Goal: Understand process/instructions

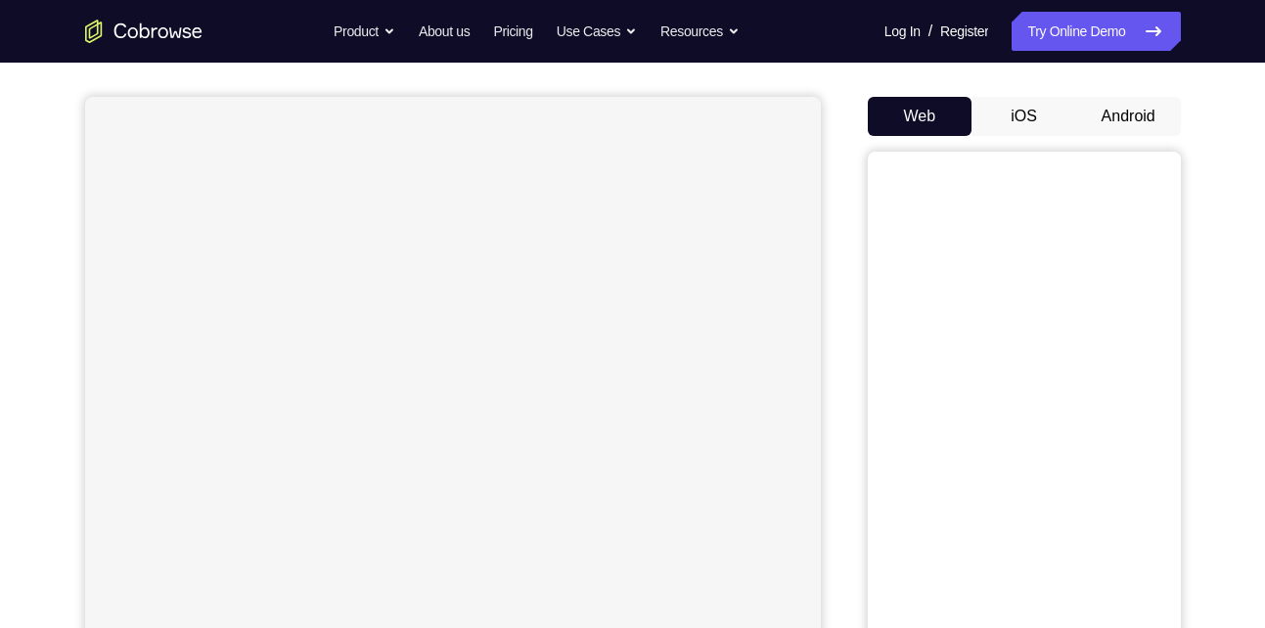
scroll to position [165, 0]
click at [1128, 124] on button "Android" at bounding box center [1128, 108] width 105 height 39
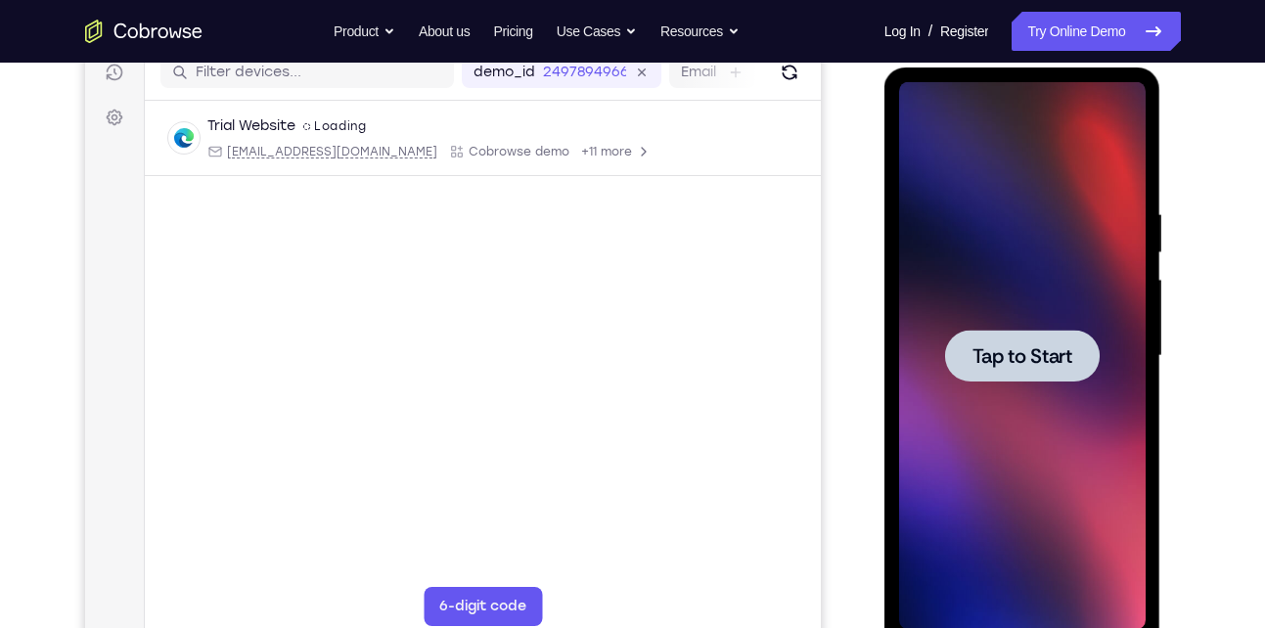
scroll to position [259, 0]
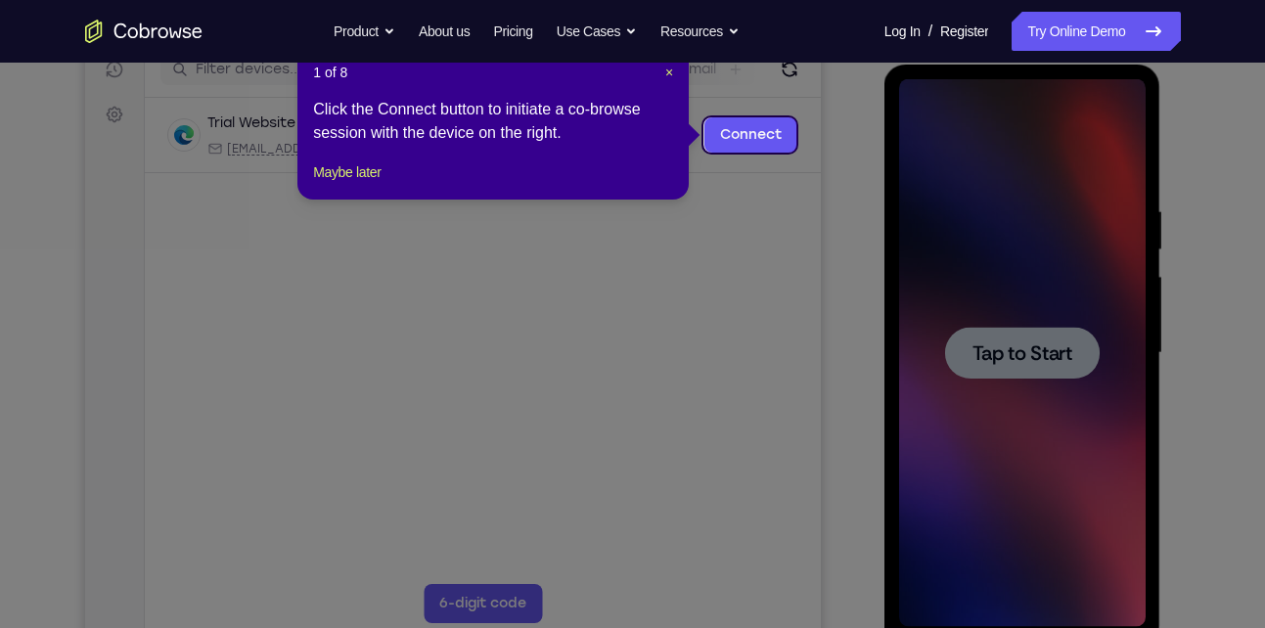
click at [1023, 295] on icon at bounding box center [639, 314] width 1279 height 628
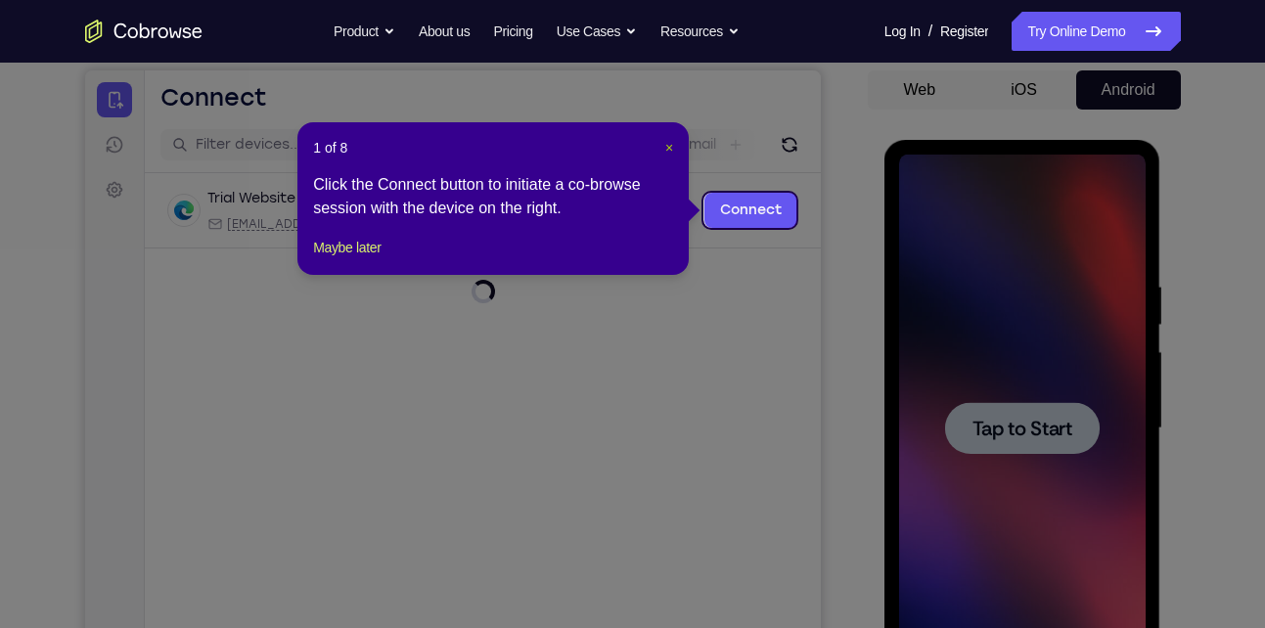
drag, startPoint x: 671, startPoint y: 146, endPoint x: 728, endPoint y: 98, distance: 74.3
click at [671, 146] on span "×" at bounding box center [669, 148] width 8 height 16
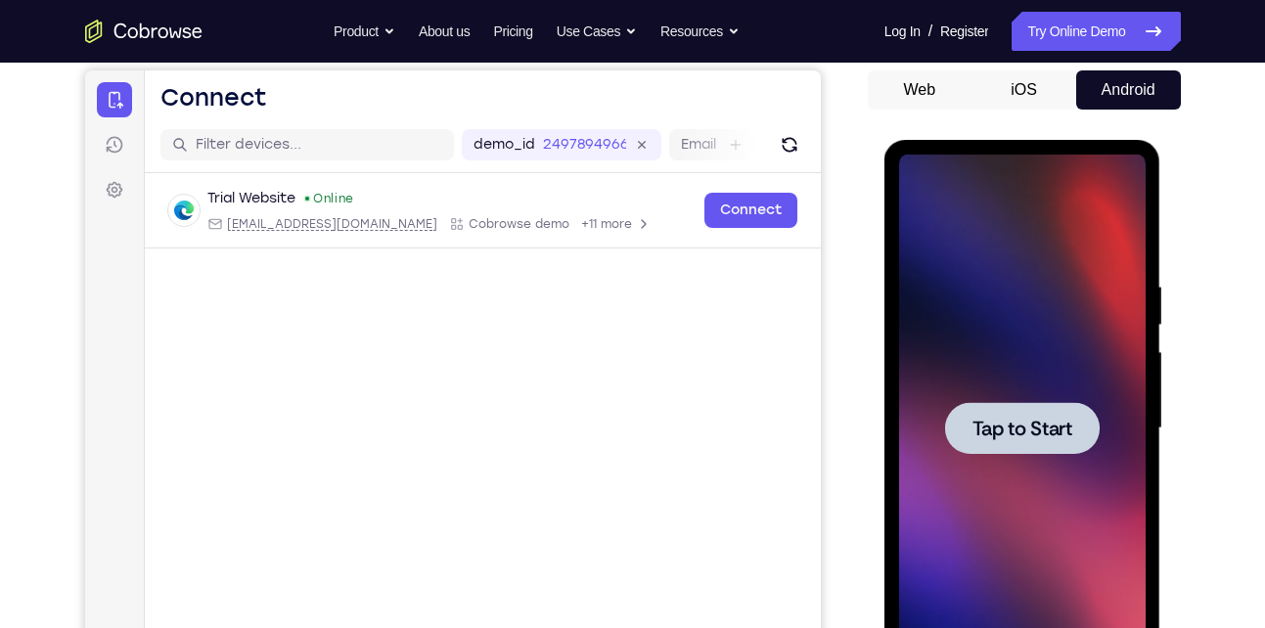
click at [998, 252] on div at bounding box center [1022, 429] width 246 height 548
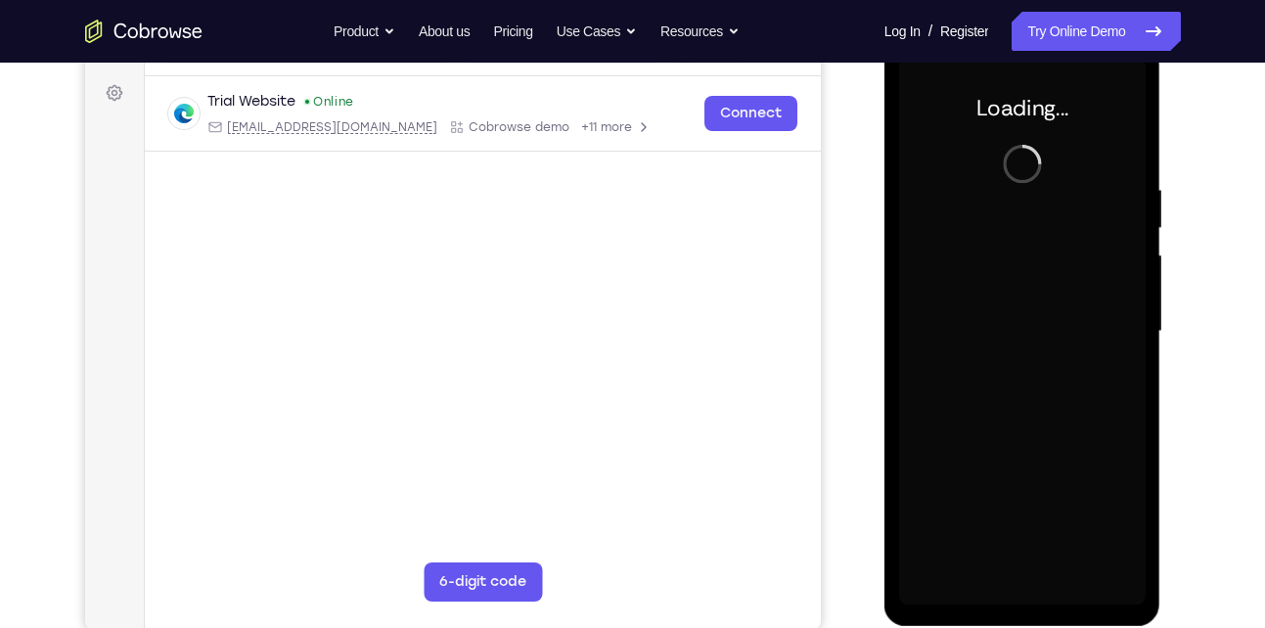
scroll to position [267, 0]
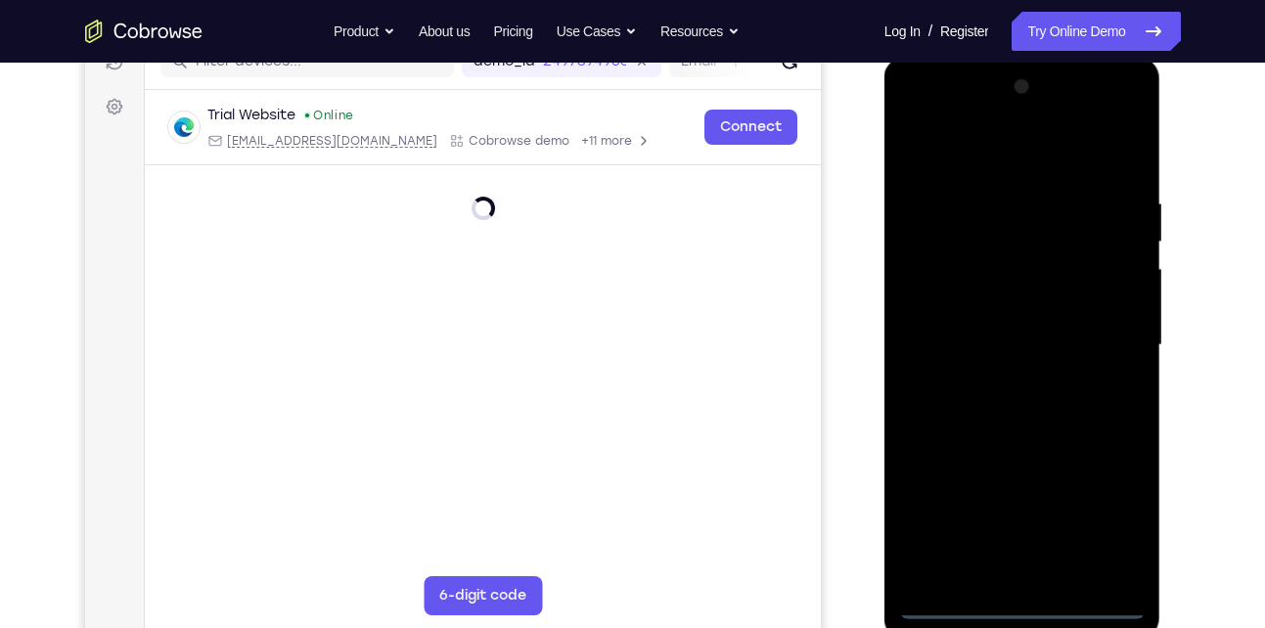
click at [1024, 599] on div at bounding box center [1022, 345] width 246 height 548
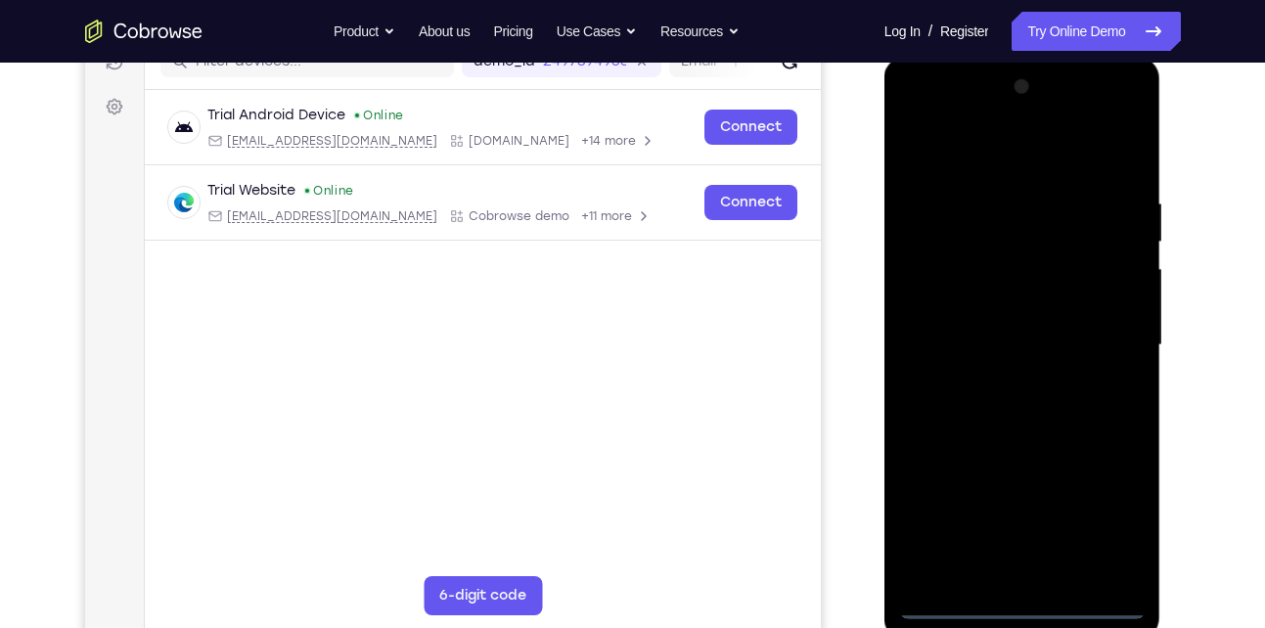
click at [1110, 532] on div at bounding box center [1022, 345] width 246 height 548
click at [923, 121] on div at bounding box center [1022, 345] width 246 height 548
click at [1108, 342] on div at bounding box center [1022, 345] width 246 height 548
click at [1049, 576] on div at bounding box center [1022, 345] width 246 height 548
click at [1017, 445] on div at bounding box center [1022, 345] width 246 height 548
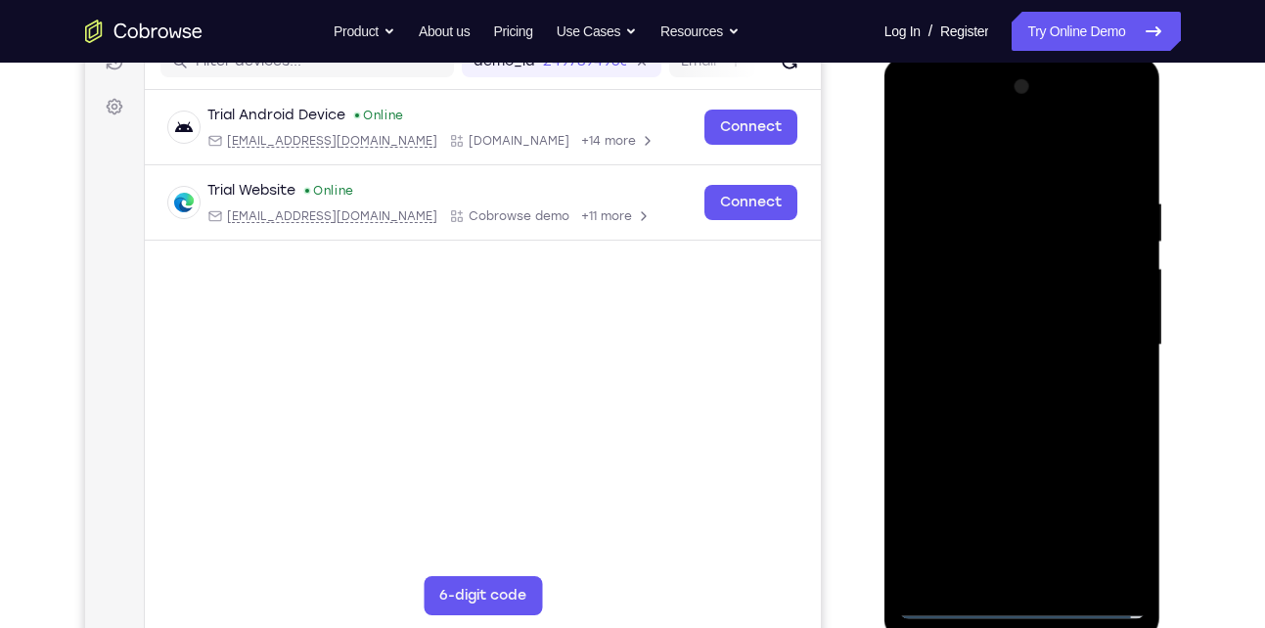
click at [1009, 333] on div at bounding box center [1022, 345] width 246 height 548
click at [961, 341] on div at bounding box center [1022, 345] width 246 height 548
click at [1024, 307] on div at bounding box center [1022, 345] width 246 height 548
click at [1041, 360] on div at bounding box center [1022, 345] width 246 height 548
click at [1069, 151] on div at bounding box center [1022, 345] width 246 height 548
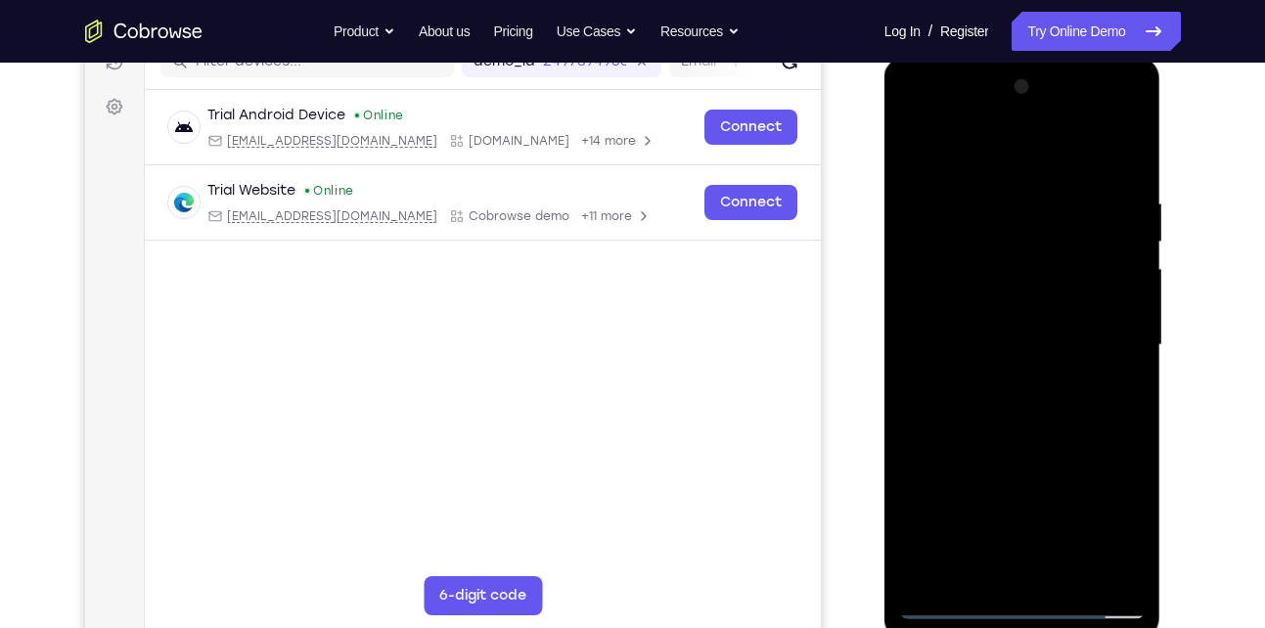
click at [1023, 176] on div at bounding box center [1022, 345] width 246 height 548
click at [1046, 423] on div at bounding box center [1022, 345] width 246 height 548
click at [1127, 287] on div at bounding box center [1022, 345] width 246 height 548
drag, startPoint x: 1075, startPoint y: 478, endPoint x: 1044, endPoint y: 263, distance: 217.5
click at [1044, 263] on div at bounding box center [1022, 345] width 246 height 548
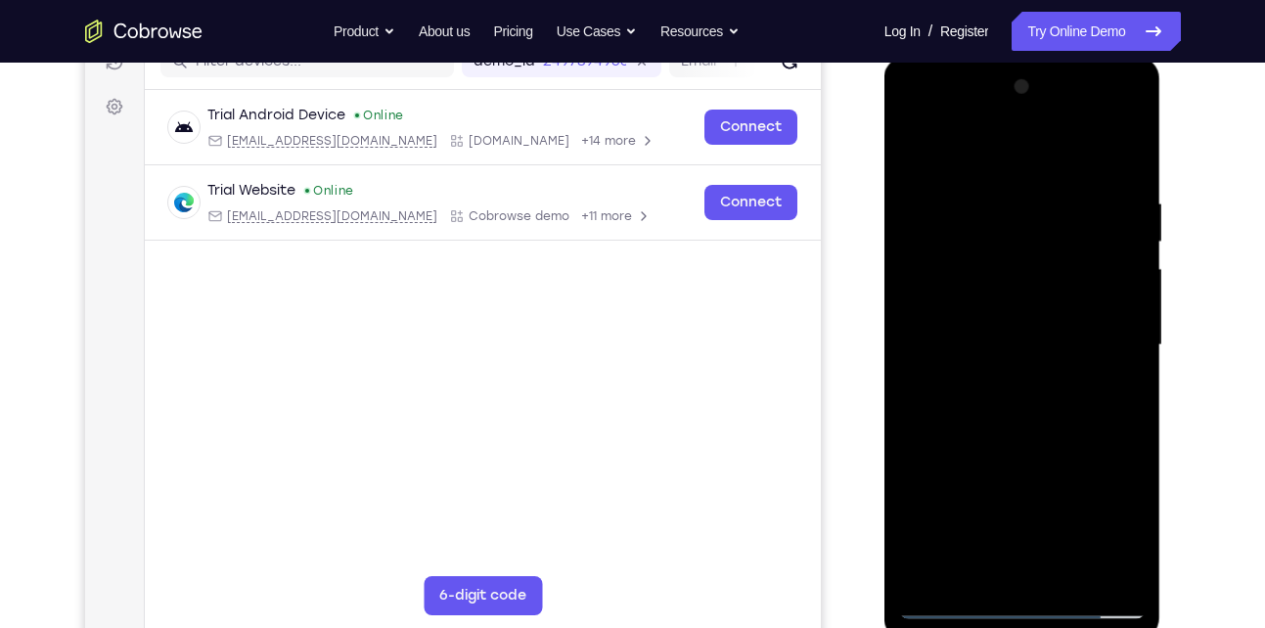
click at [1002, 557] on div at bounding box center [1022, 345] width 246 height 548
click at [1008, 300] on div at bounding box center [1022, 345] width 246 height 548
click at [1074, 387] on div at bounding box center [1022, 345] width 246 height 548
click at [1031, 289] on div at bounding box center [1022, 345] width 246 height 548
click at [959, 253] on div at bounding box center [1022, 345] width 246 height 548
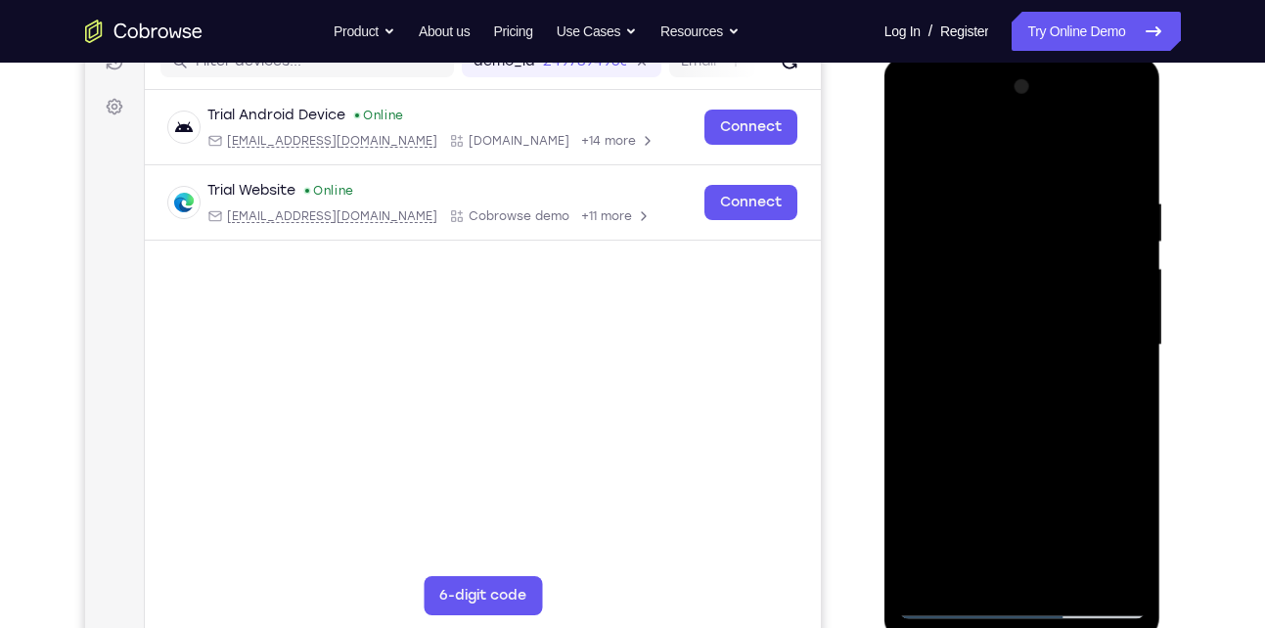
click at [959, 253] on div at bounding box center [1022, 345] width 246 height 548
click at [914, 155] on div at bounding box center [1022, 345] width 246 height 548
click at [1046, 420] on div at bounding box center [1022, 345] width 246 height 548
click at [1134, 146] on div at bounding box center [1022, 345] width 246 height 548
click at [915, 149] on div at bounding box center [1022, 345] width 246 height 548
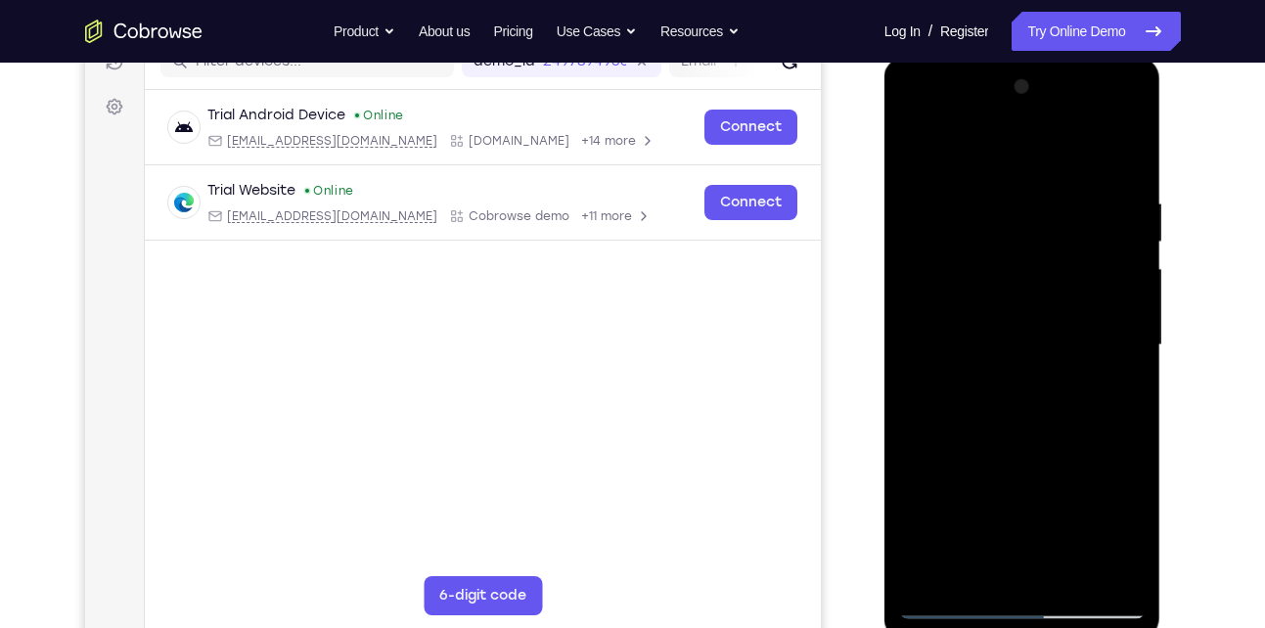
click at [999, 186] on div at bounding box center [1022, 345] width 246 height 548
click at [1127, 305] on div at bounding box center [1022, 345] width 246 height 548
click at [1102, 575] on div at bounding box center [1022, 345] width 246 height 548
drag, startPoint x: 1111, startPoint y: 344, endPoint x: 910, endPoint y: 360, distance: 202.1
click at [910, 360] on div at bounding box center [1022, 345] width 246 height 548
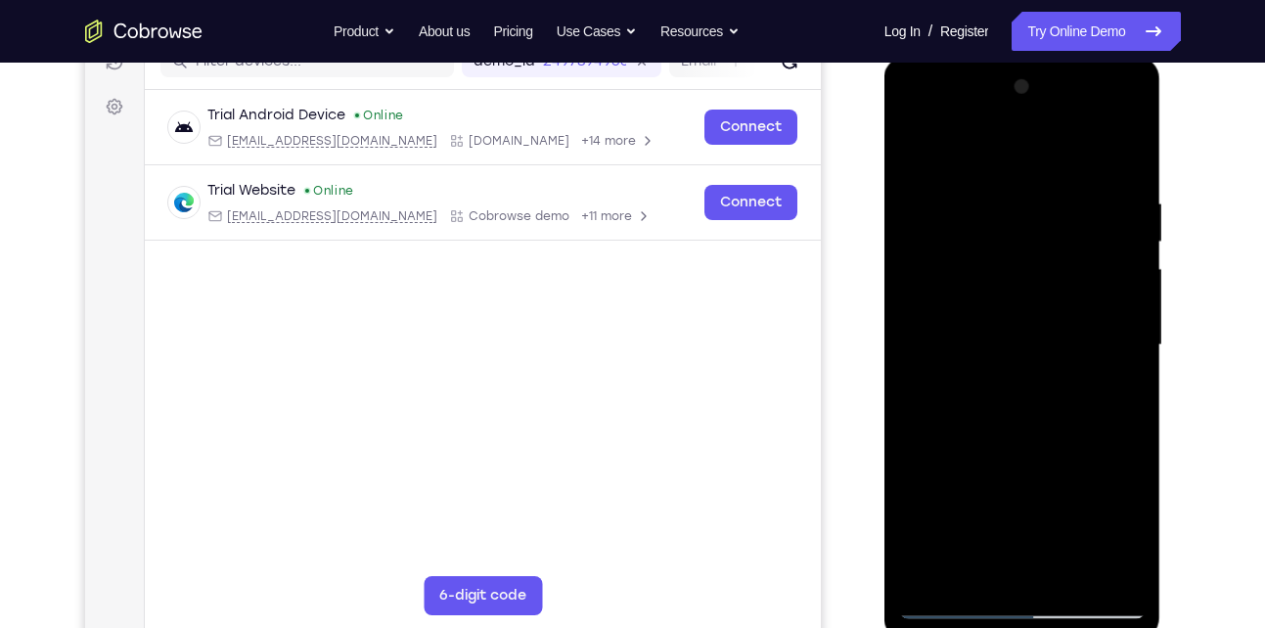
click at [1096, 570] on div at bounding box center [1022, 345] width 246 height 548
click at [1126, 160] on div at bounding box center [1022, 345] width 246 height 548
click at [917, 117] on div at bounding box center [1022, 345] width 246 height 548
click at [929, 284] on div at bounding box center [1022, 345] width 246 height 548
click at [1130, 148] on div at bounding box center [1022, 345] width 246 height 548
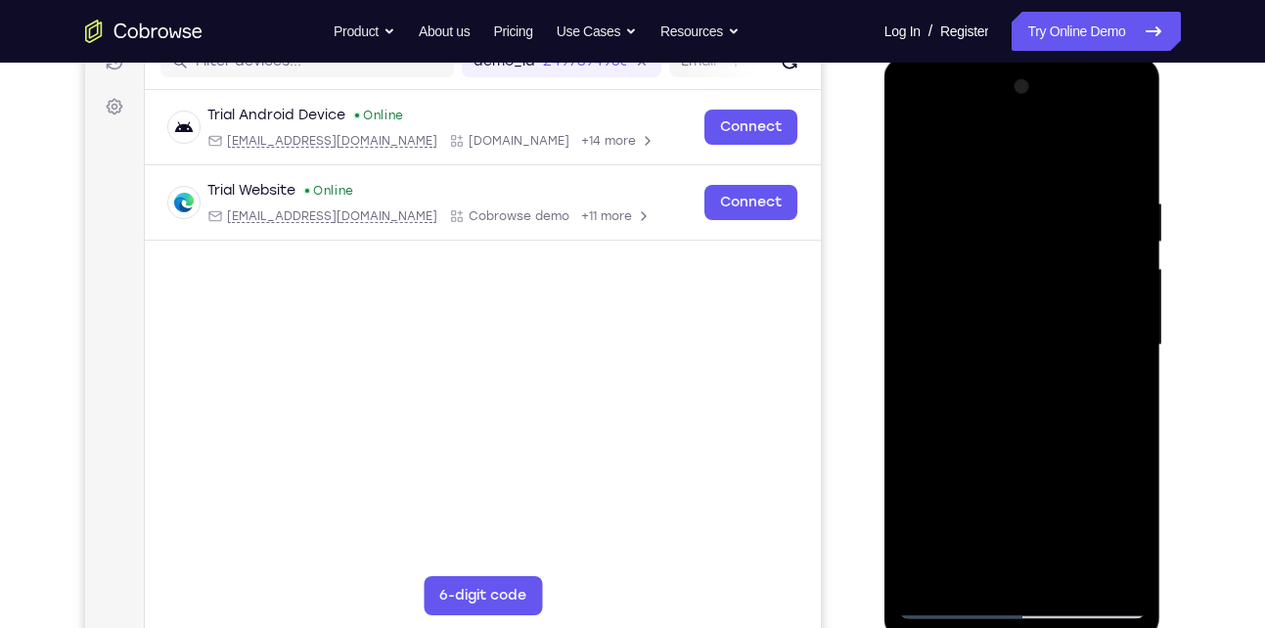
click at [963, 185] on div at bounding box center [1022, 345] width 246 height 548
click at [952, 229] on div at bounding box center [1022, 345] width 246 height 548
drag, startPoint x: 974, startPoint y: 567, endPoint x: 979, endPoint y: 403, distance: 164.4
click at [979, 403] on div at bounding box center [1022, 345] width 246 height 548
click at [959, 540] on div at bounding box center [1022, 345] width 246 height 548
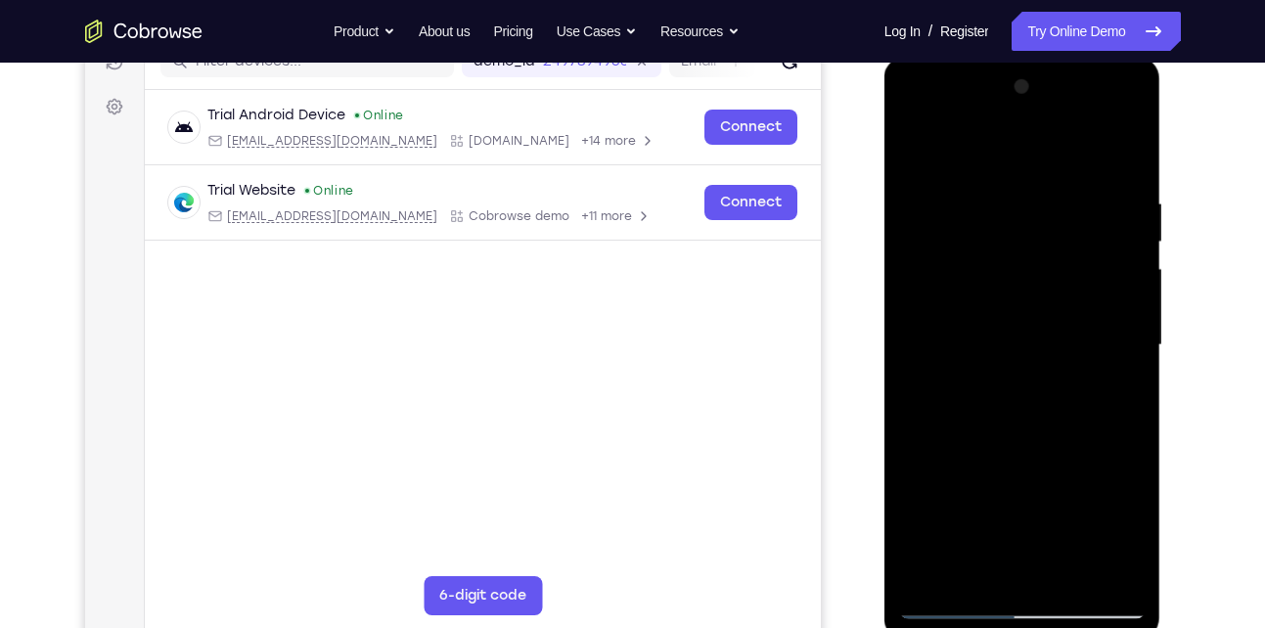
click at [1137, 151] on div at bounding box center [1022, 345] width 246 height 548
click at [957, 369] on div at bounding box center [1022, 345] width 246 height 548
click at [960, 380] on div at bounding box center [1022, 345] width 246 height 548
drag, startPoint x: 965, startPoint y: 162, endPoint x: 971, endPoint y: 550, distance: 387.4
click at [971, 550] on div at bounding box center [1022, 345] width 246 height 548
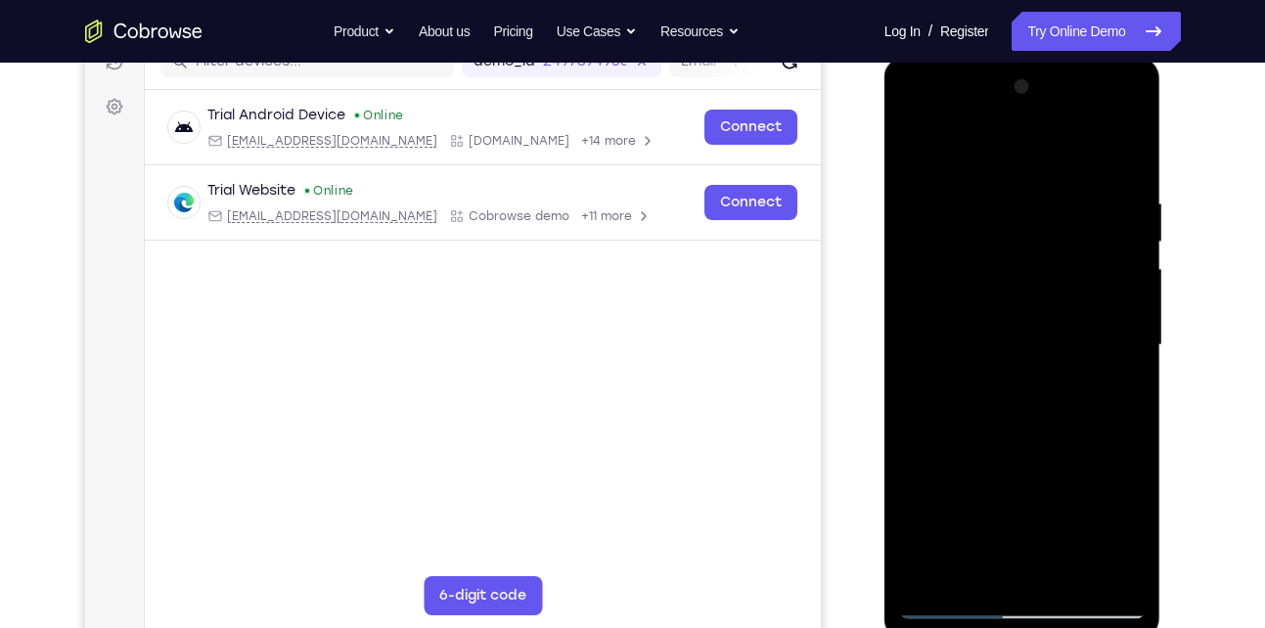
drag, startPoint x: 1003, startPoint y: 177, endPoint x: 1019, endPoint y: 525, distance: 348.6
click at [1019, 525] on div at bounding box center [1022, 345] width 246 height 548
click at [911, 116] on div at bounding box center [1022, 345] width 246 height 548
click at [949, 286] on div at bounding box center [1022, 345] width 246 height 548
click at [1049, 191] on div at bounding box center [1022, 345] width 246 height 548
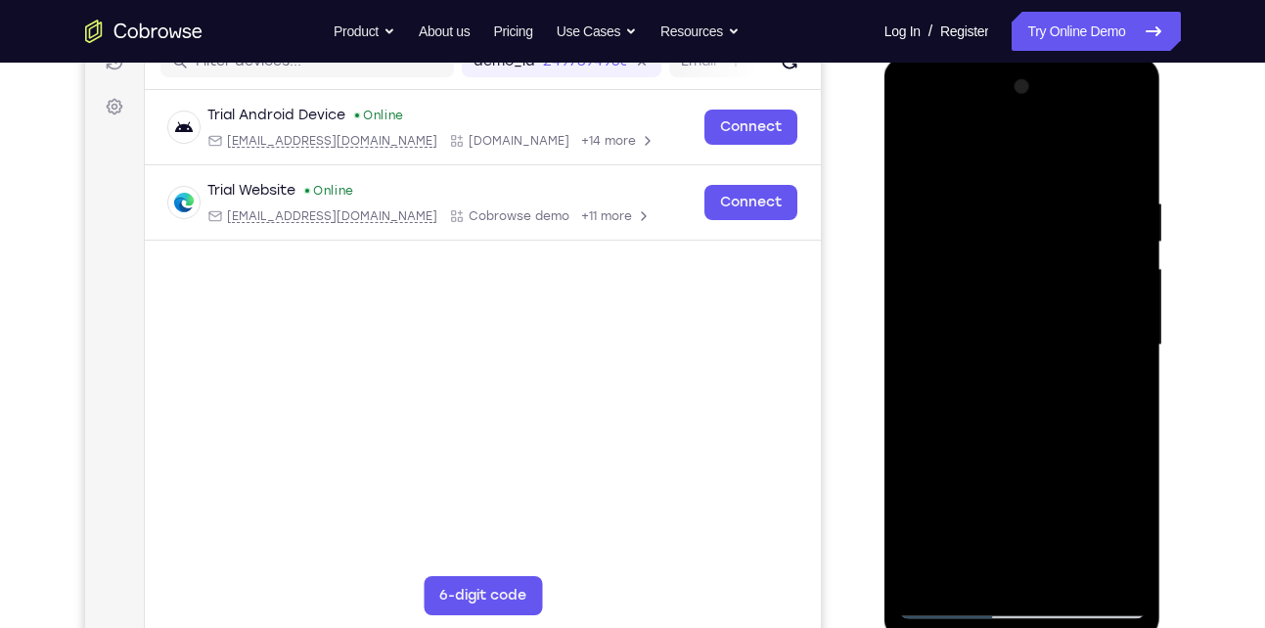
click at [1098, 573] on div at bounding box center [1022, 345] width 246 height 548
click at [1089, 298] on div at bounding box center [1022, 345] width 246 height 548
click at [1093, 570] on div at bounding box center [1022, 345] width 246 height 548
click at [1119, 317] on div at bounding box center [1022, 345] width 246 height 548
click at [1124, 160] on div at bounding box center [1022, 345] width 246 height 548
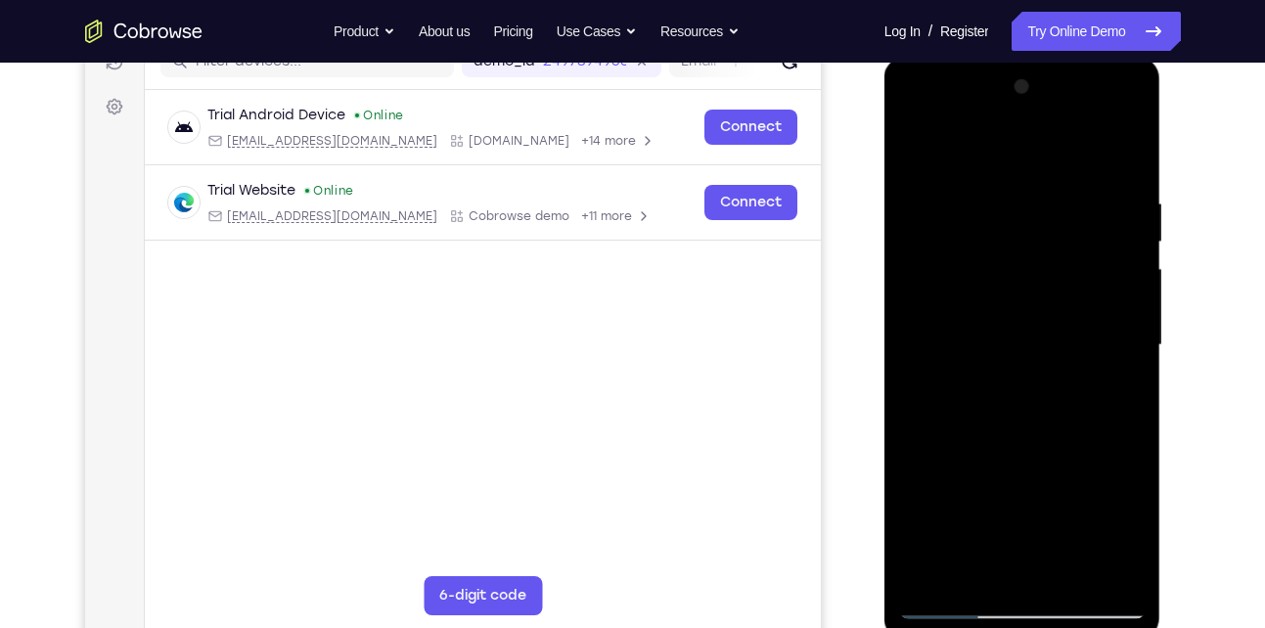
click at [1119, 182] on div at bounding box center [1022, 345] width 246 height 548
click at [1124, 282] on div at bounding box center [1022, 345] width 246 height 548
click at [1116, 300] on div at bounding box center [1022, 345] width 246 height 548
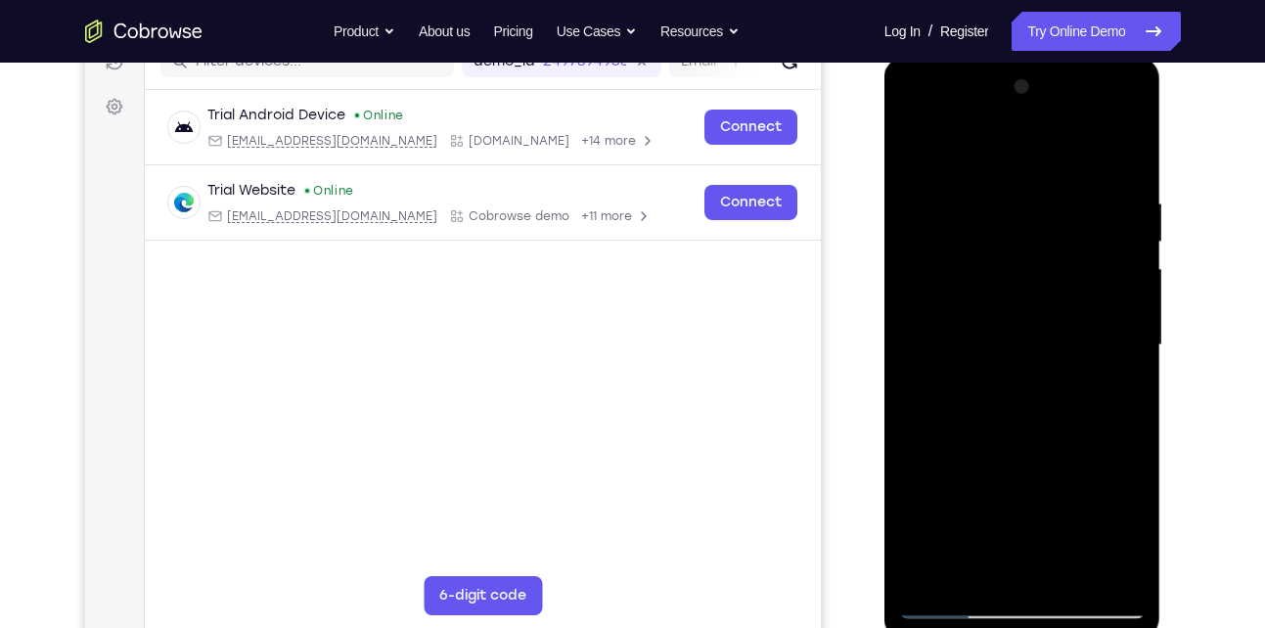
click at [1128, 158] on div at bounding box center [1022, 345] width 246 height 548
click at [1140, 433] on div at bounding box center [1022, 345] width 246 height 548
click at [906, 123] on div at bounding box center [1022, 345] width 246 height 548
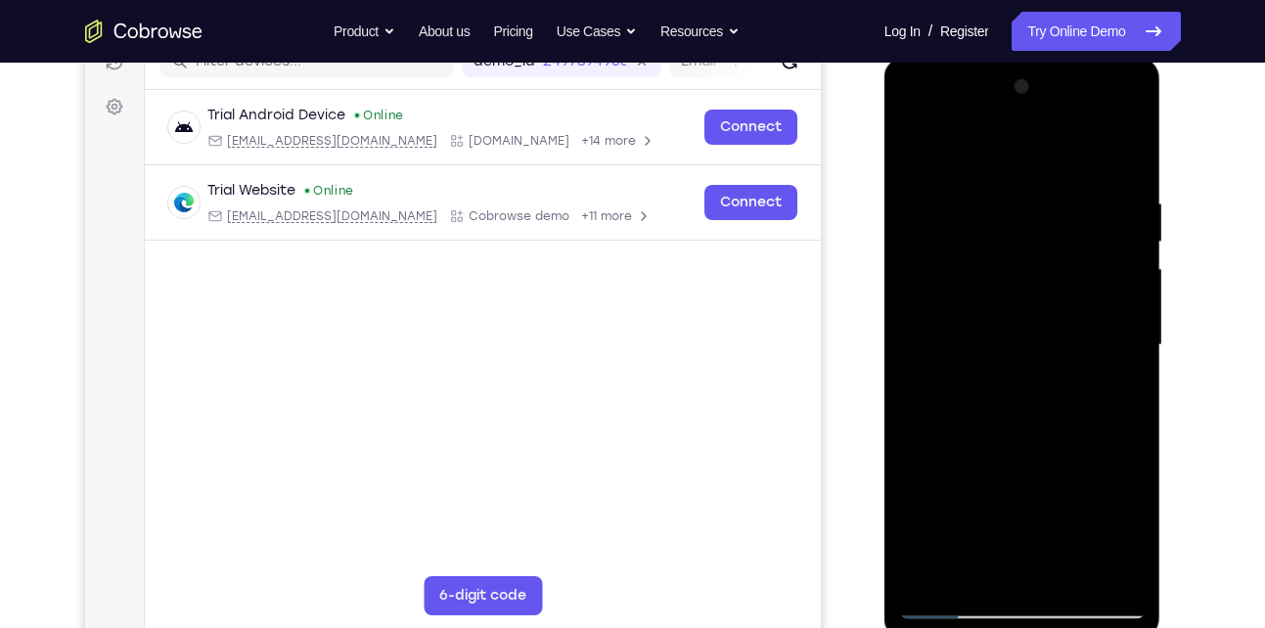
click at [986, 284] on div at bounding box center [1022, 345] width 246 height 548
click at [1094, 175] on div at bounding box center [1022, 345] width 246 height 548
click at [919, 147] on div at bounding box center [1022, 345] width 246 height 548
drag, startPoint x: 1057, startPoint y: 421, endPoint x: 1062, endPoint y: 291, distance: 129.2
click at [1062, 291] on div at bounding box center [1022, 345] width 246 height 548
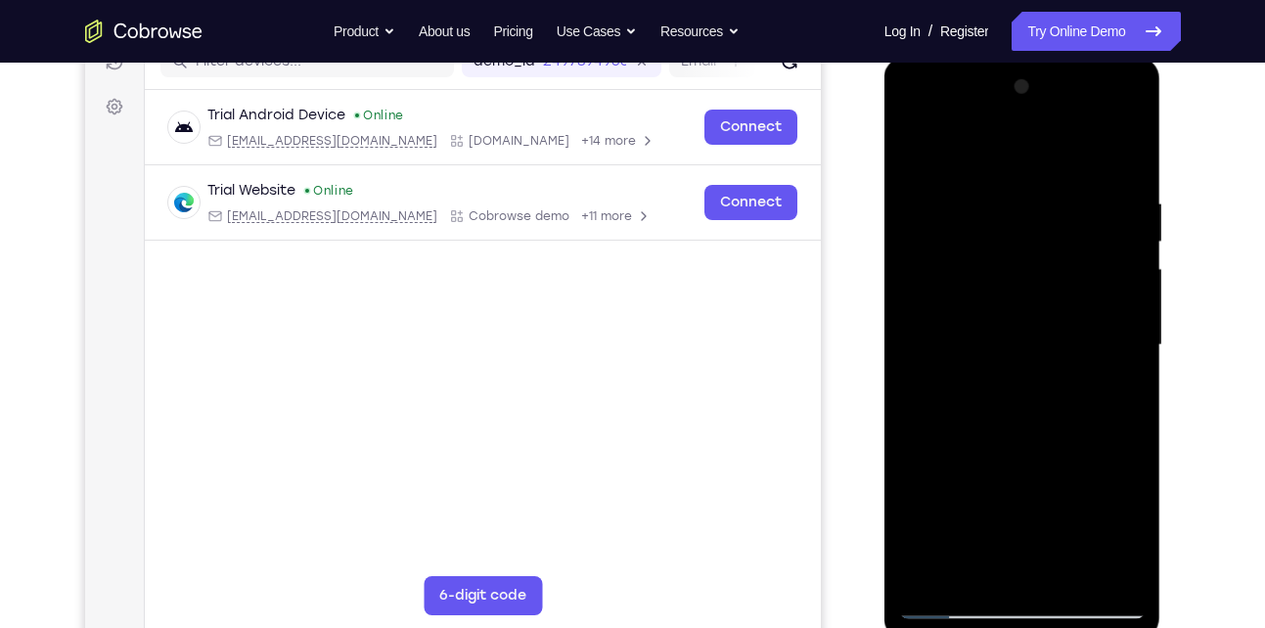
drag, startPoint x: 1079, startPoint y: 219, endPoint x: 1079, endPoint y: 456, distance: 236.7
click at [1079, 456] on div at bounding box center [1022, 345] width 246 height 548
click at [1025, 324] on div at bounding box center [1022, 345] width 246 height 548
click at [1092, 573] on div at bounding box center [1022, 345] width 246 height 548
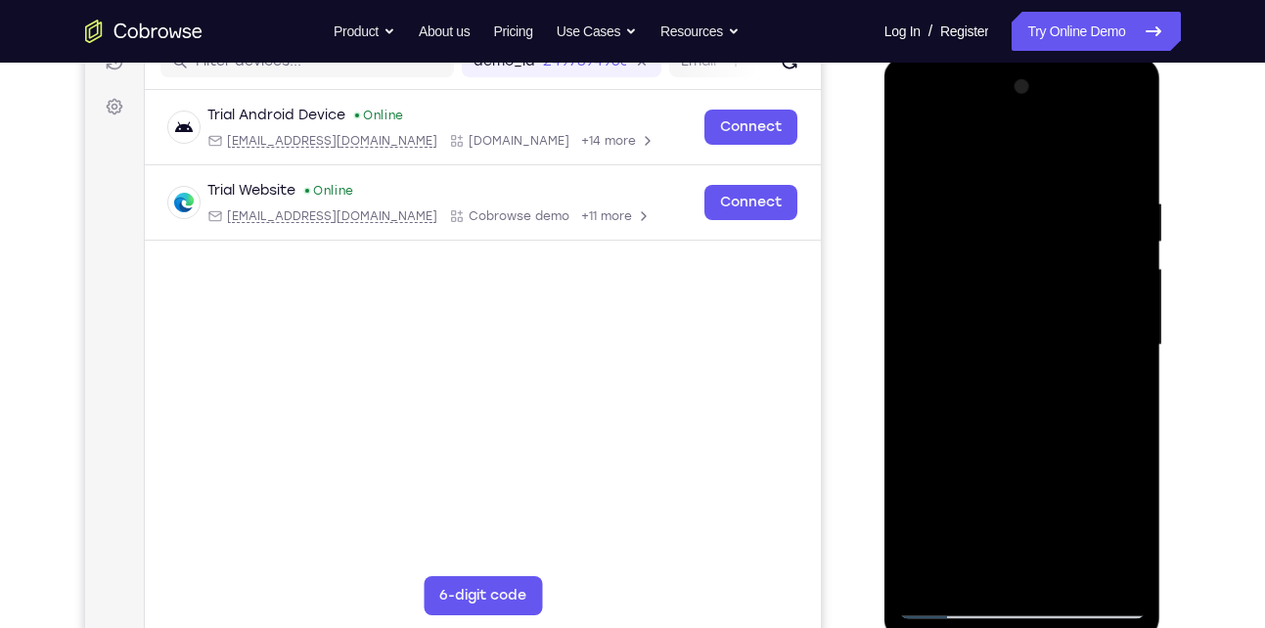
click at [1092, 573] on div at bounding box center [1022, 345] width 246 height 548
click at [1136, 364] on div at bounding box center [1022, 345] width 246 height 548
click at [1088, 573] on div at bounding box center [1022, 345] width 246 height 548
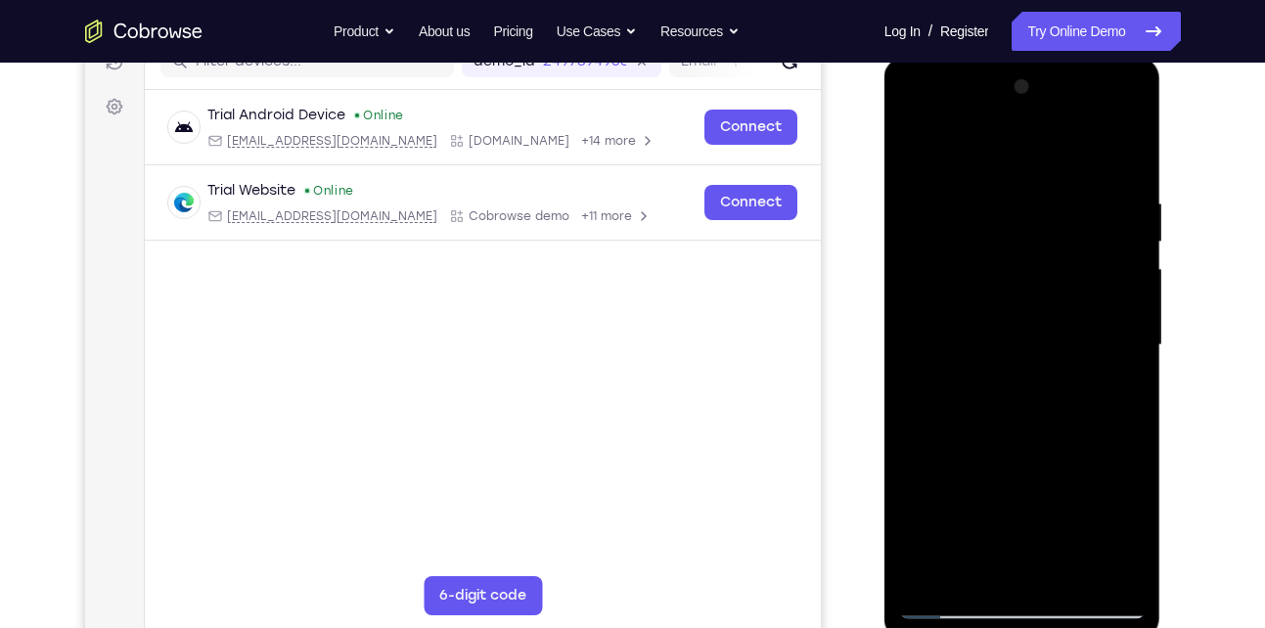
click at [1088, 573] on div at bounding box center [1022, 345] width 246 height 548
click at [1131, 363] on div at bounding box center [1022, 345] width 246 height 548
click at [1089, 573] on div at bounding box center [1022, 345] width 246 height 548
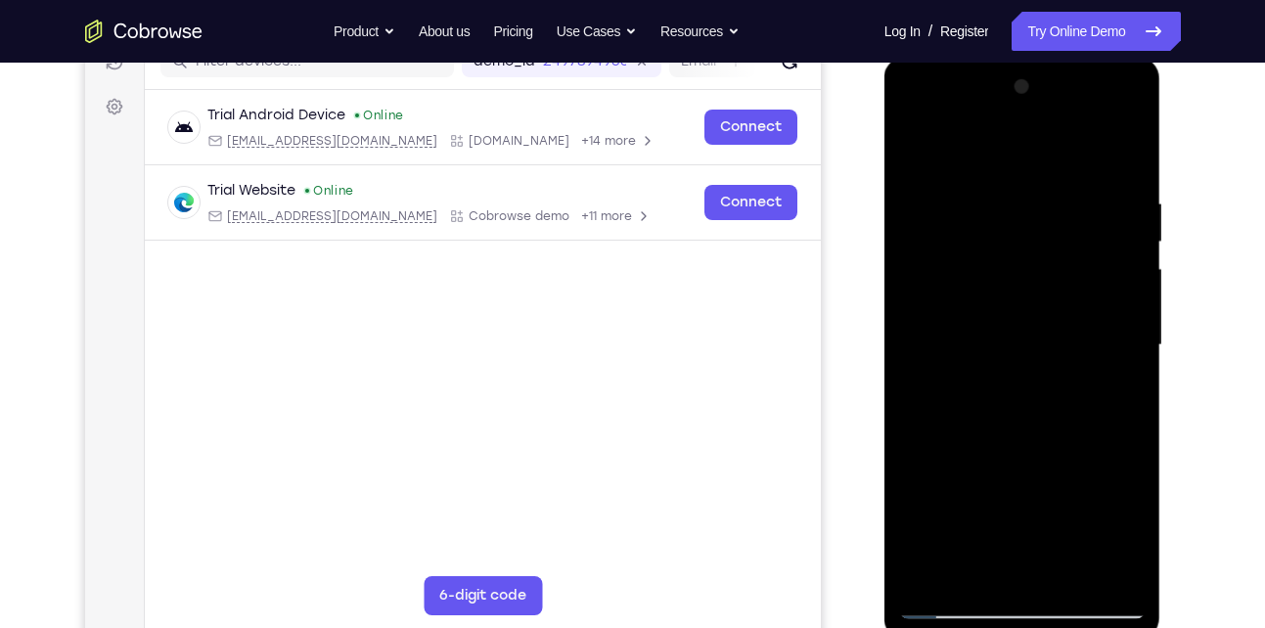
click at [1133, 366] on div at bounding box center [1022, 345] width 246 height 548
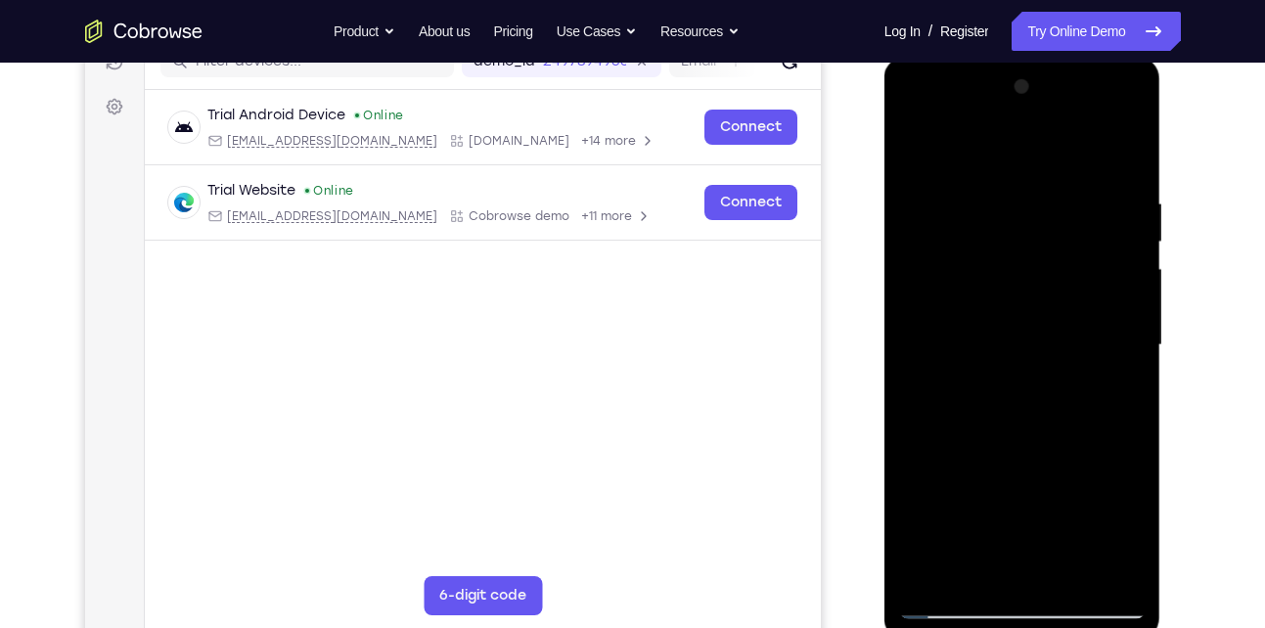
click at [1131, 163] on div at bounding box center [1022, 345] width 246 height 548
drag, startPoint x: 1027, startPoint y: 515, endPoint x: 1012, endPoint y: 164, distance: 351.5
click at [1012, 164] on div at bounding box center [1022, 345] width 246 height 548
drag, startPoint x: 1050, startPoint y: 468, endPoint x: 1049, endPoint y: 142, distance: 325.7
click at [1049, 142] on div at bounding box center [1022, 345] width 246 height 548
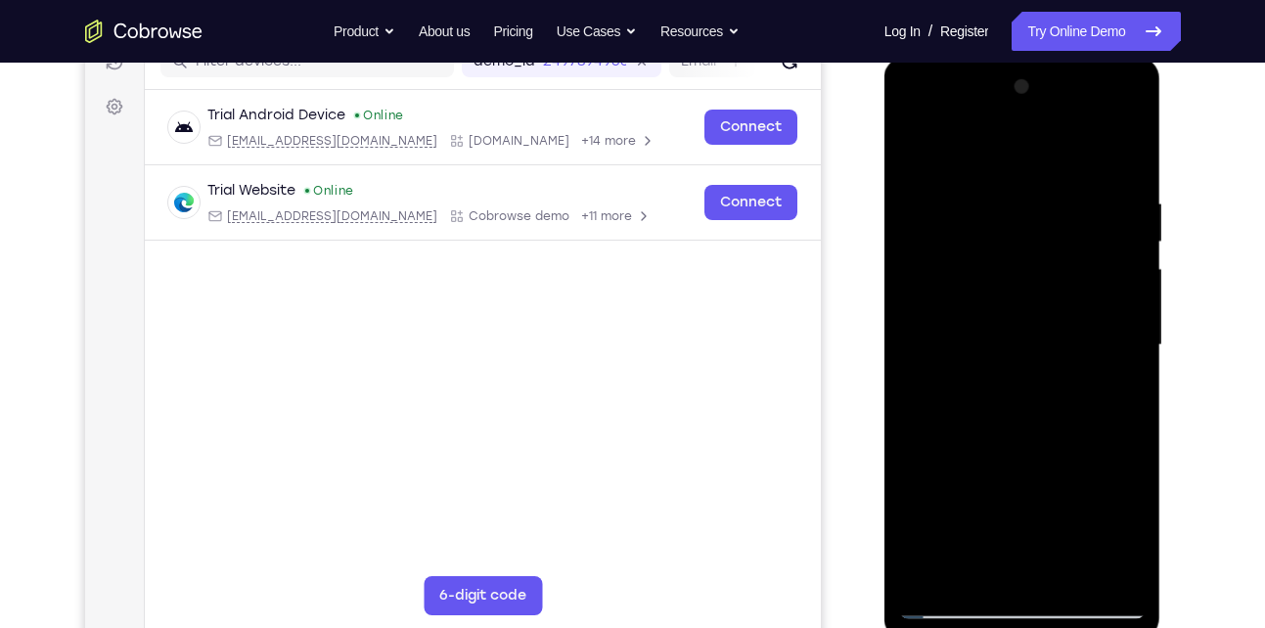
drag, startPoint x: 1061, startPoint y: 470, endPoint x: 1048, endPoint y: 147, distance: 323.1
click at [1048, 147] on div at bounding box center [1022, 345] width 246 height 548
drag, startPoint x: 1091, startPoint y: 499, endPoint x: 1079, endPoint y: 186, distance: 313.2
click at [1079, 186] on div at bounding box center [1022, 345] width 246 height 548
drag, startPoint x: 1092, startPoint y: 490, endPoint x: 1106, endPoint y: 275, distance: 215.7
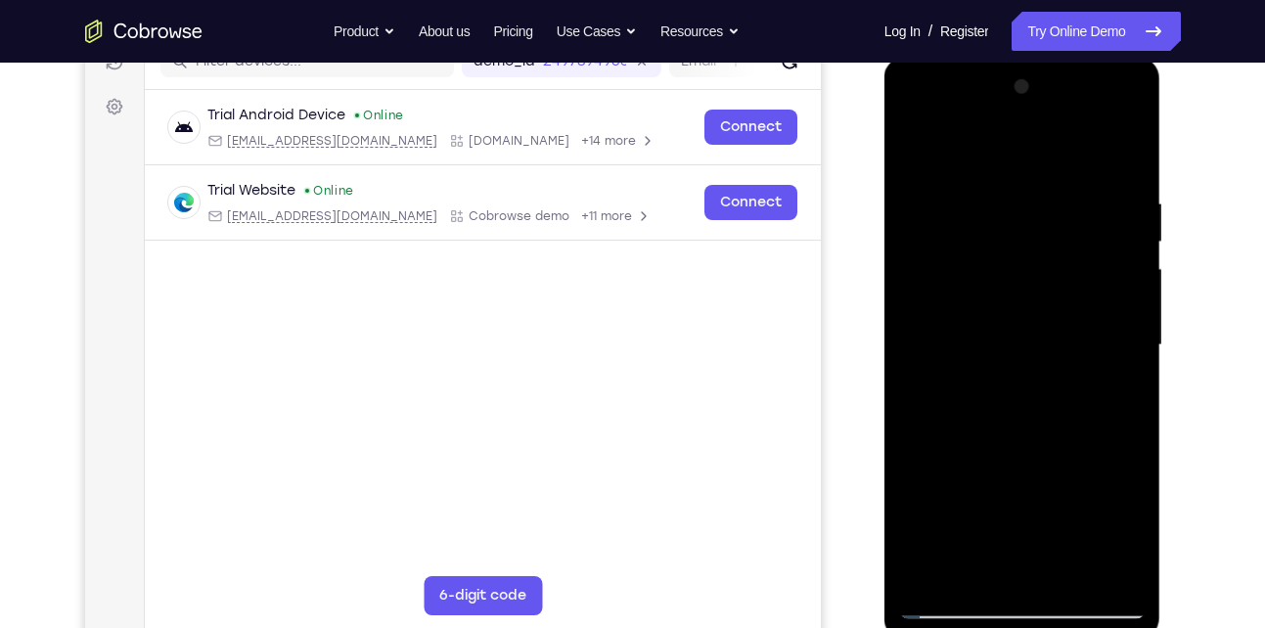
click at [1106, 275] on div at bounding box center [1022, 345] width 246 height 548
click at [1022, 263] on div at bounding box center [1022, 345] width 246 height 548
click at [1037, 213] on div at bounding box center [1022, 345] width 246 height 548
click at [1116, 289] on div at bounding box center [1022, 345] width 246 height 548
click at [989, 402] on div at bounding box center [1022, 345] width 246 height 548
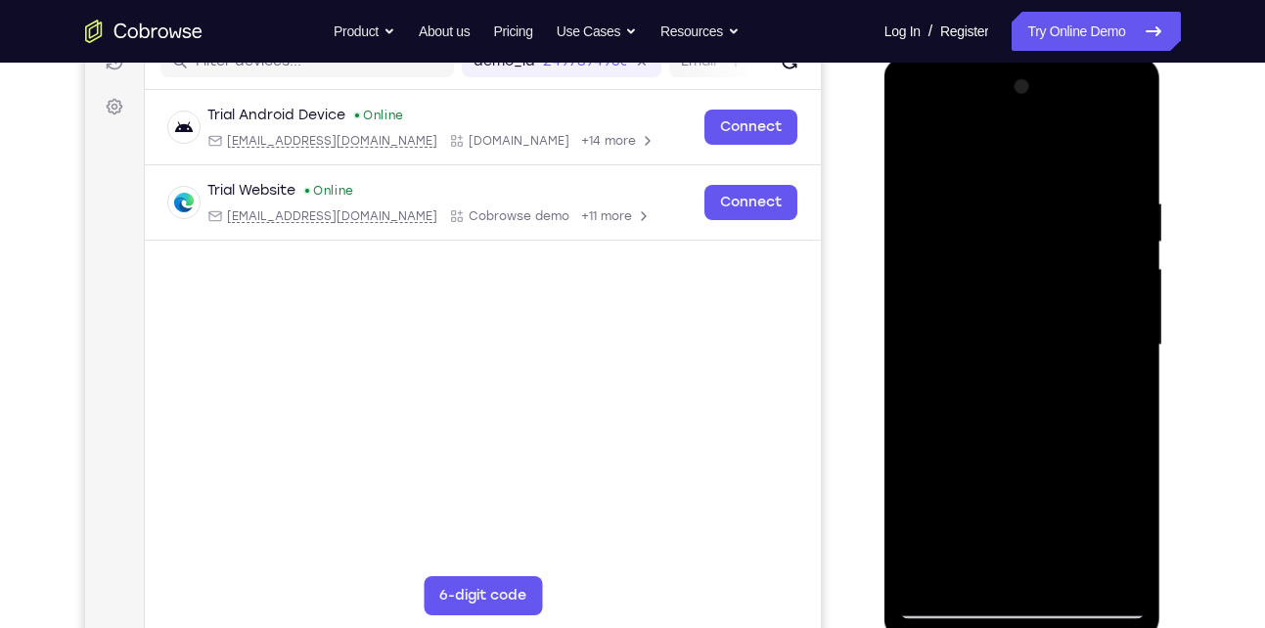
click at [1006, 396] on div at bounding box center [1022, 345] width 246 height 548
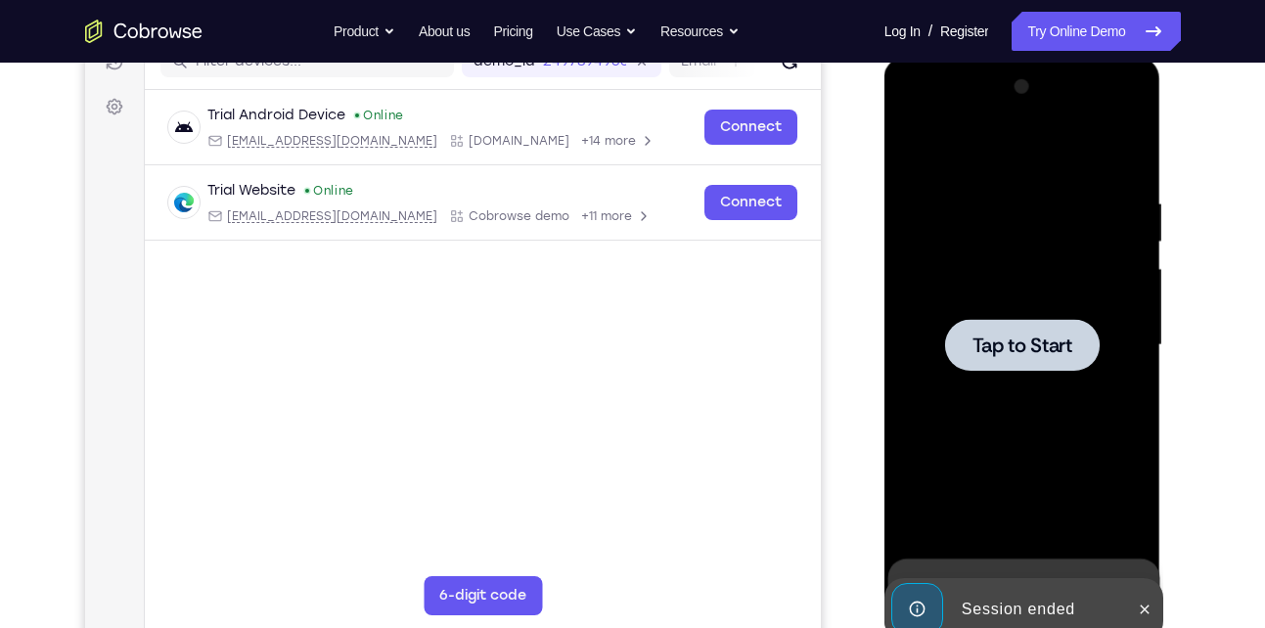
click at [1021, 375] on div at bounding box center [1022, 345] width 246 height 548
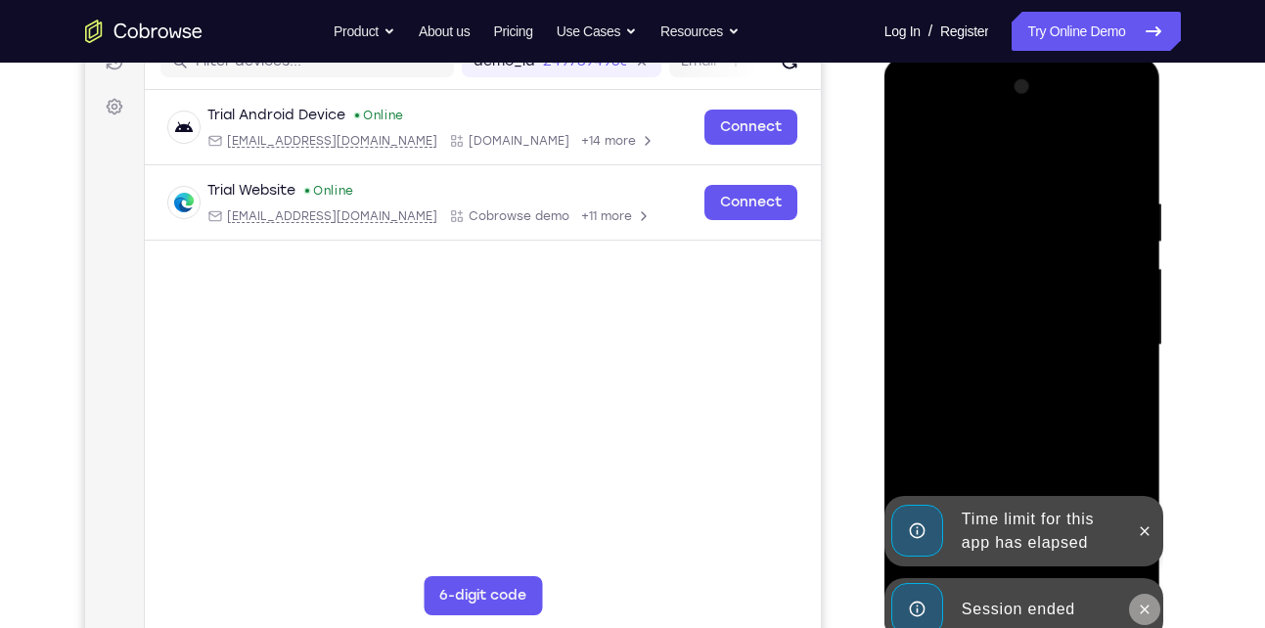
click at [1140, 606] on icon at bounding box center [1145, 610] width 16 height 16
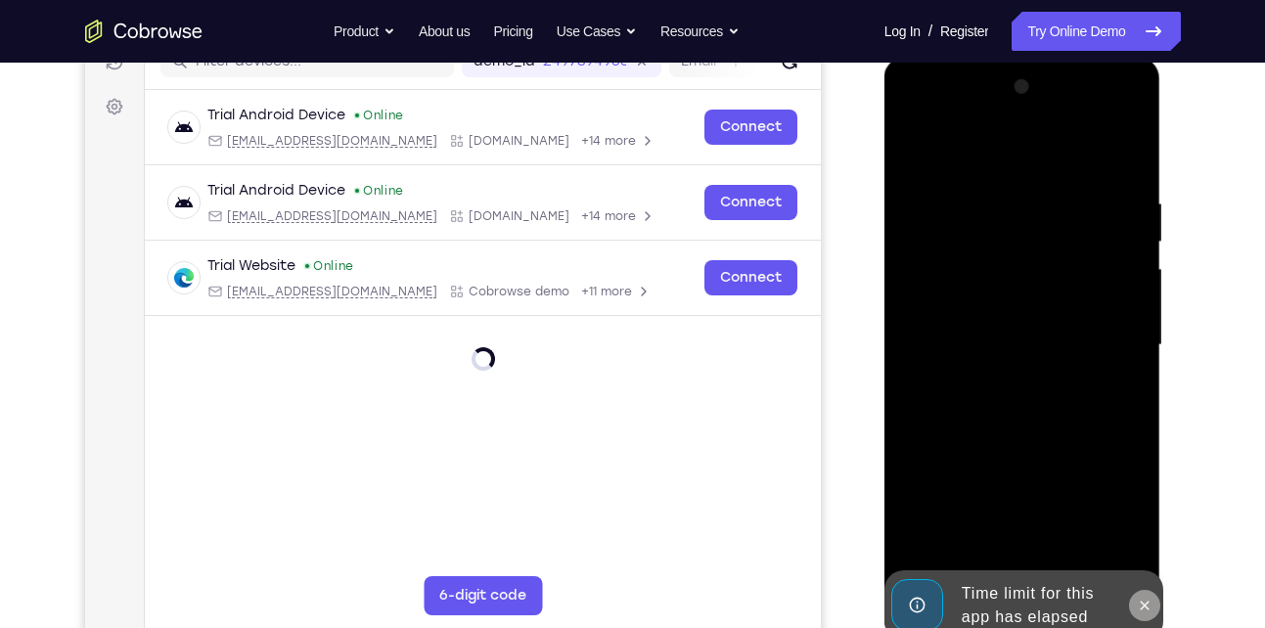
click at [1150, 601] on icon at bounding box center [1145, 606] width 16 height 16
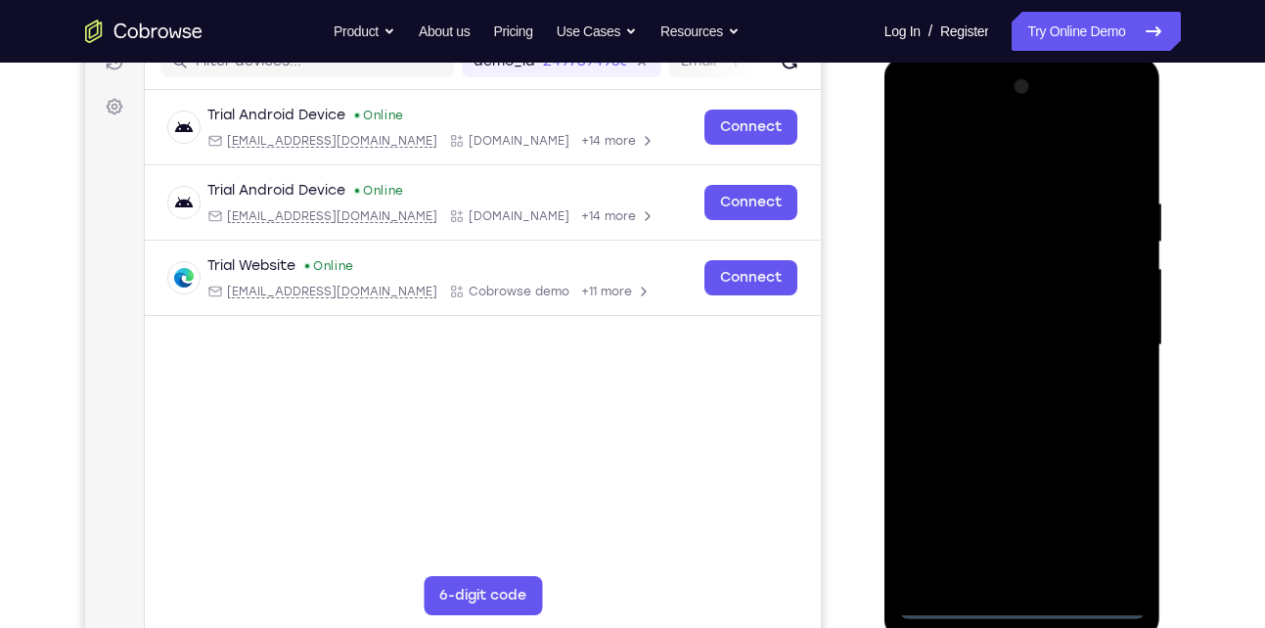
click at [1018, 609] on div at bounding box center [1022, 345] width 246 height 548
click at [1109, 515] on div at bounding box center [1022, 345] width 246 height 548
click at [912, 116] on div at bounding box center [1022, 345] width 246 height 548
click at [940, 292] on div at bounding box center [1022, 345] width 246 height 548
click at [1035, 355] on div at bounding box center [1022, 345] width 246 height 548
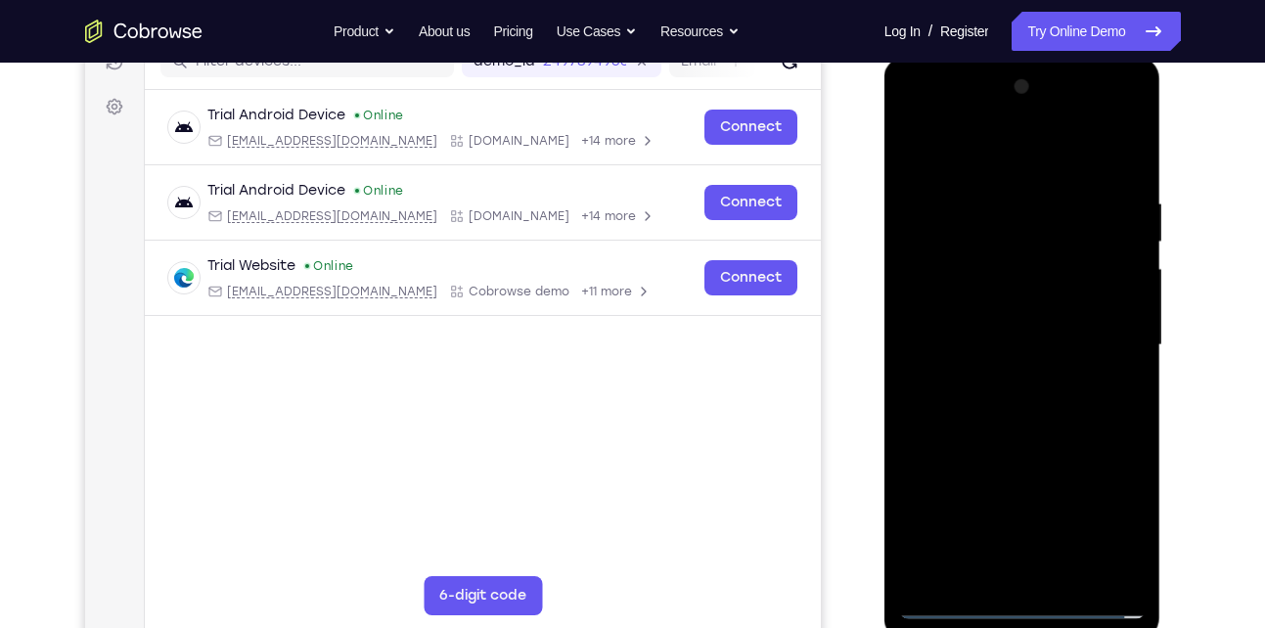
click at [993, 321] on div at bounding box center [1022, 345] width 246 height 548
click at [1065, 367] on div at bounding box center [1022, 345] width 246 height 548
click at [1070, 155] on div at bounding box center [1022, 345] width 246 height 548
click at [1020, 183] on div at bounding box center [1022, 345] width 246 height 548
click at [1032, 437] on div at bounding box center [1022, 345] width 246 height 548
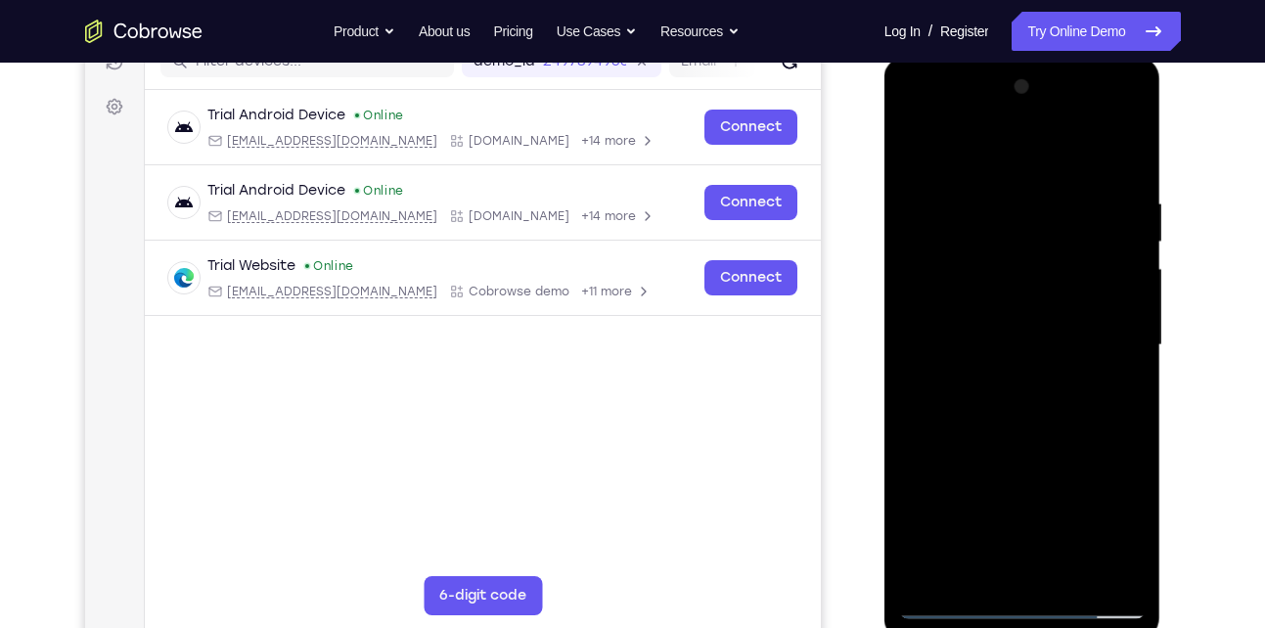
click at [1110, 286] on div at bounding box center [1022, 345] width 246 height 548
drag, startPoint x: 1120, startPoint y: 538, endPoint x: 1106, endPoint y: 345, distance: 193.2
click at [1106, 345] on div at bounding box center [1022, 345] width 246 height 548
click at [995, 563] on div at bounding box center [1022, 345] width 246 height 548
click at [968, 309] on div at bounding box center [1022, 345] width 246 height 548
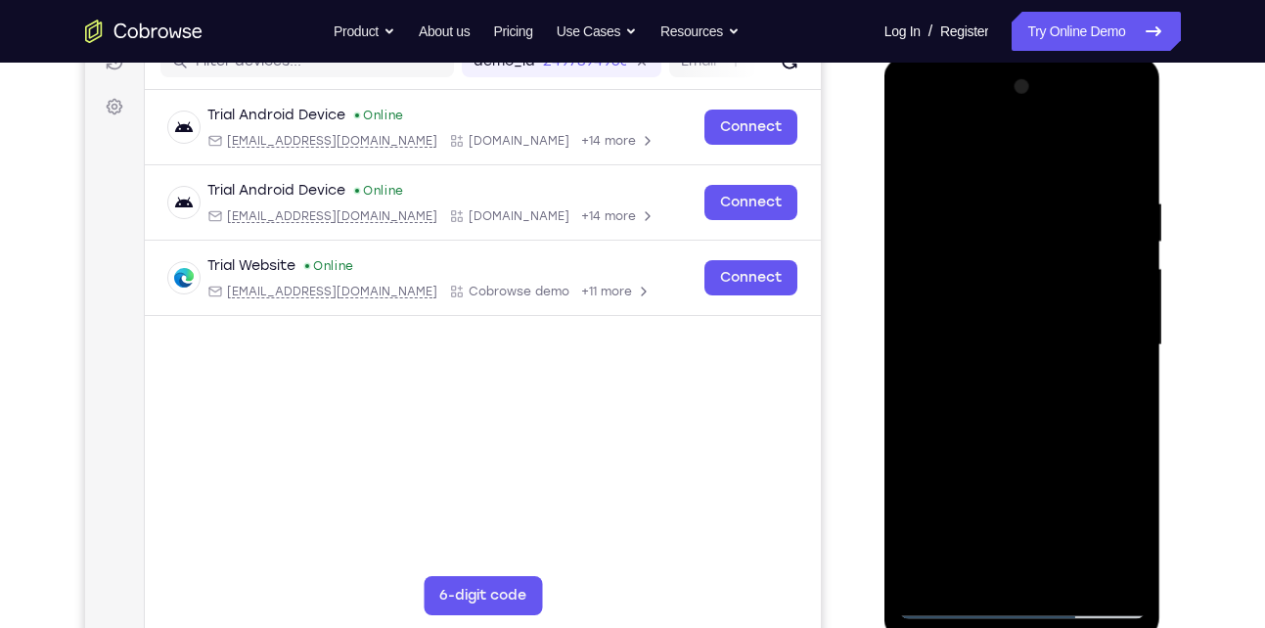
click at [1031, 385] on div at bounding box center [1022, 345] width 246 height 548
click at [1017, 432] on div at bounding box center [1022, 345] width 246 height 548
drag, startPoint x: 1065, startPoint y: 510, endPoint x: 1068, endPoint y: 327, distance: 182.9
click at [1068, 327] on div at bounding box center [1022, 345] width 246 height 548
drag, startPoint x: 1084, startPoint y: 495, endPoint x: 1084, endPoint y: 424, distance: 71.4
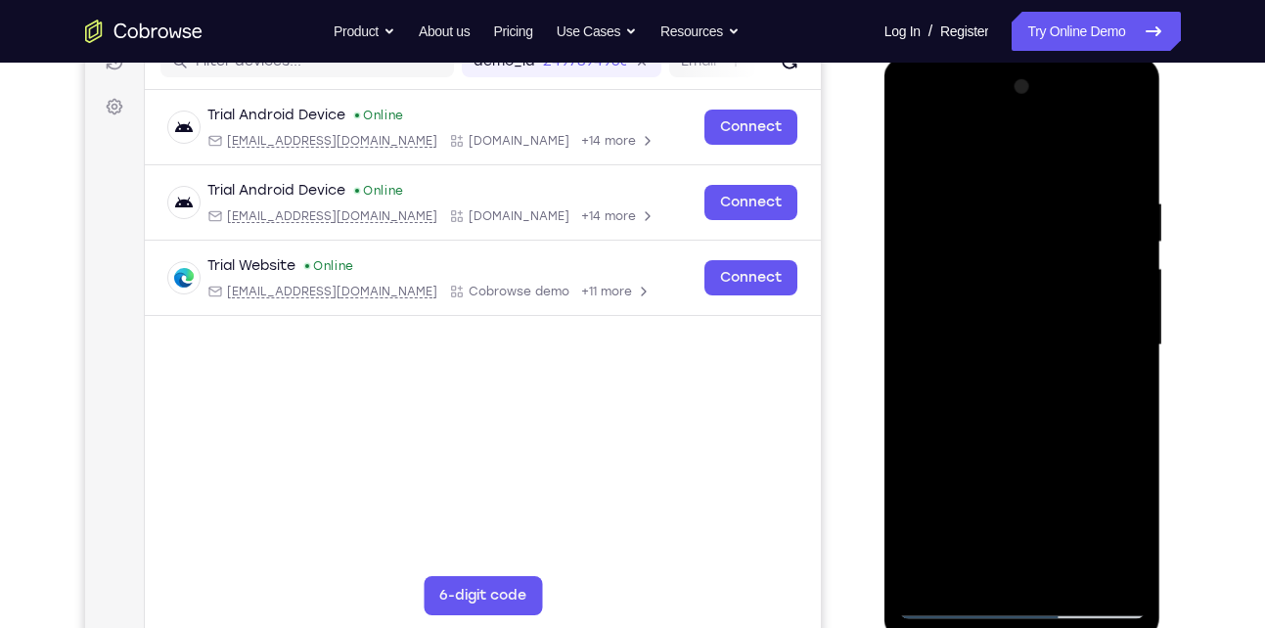
click at [1084, 424] on div at bounding box center [1022, 345] width 246 height 548
drag, startPoint x: 1106, startPoint y: 440, endPoint x: 1103, endPoint y: 240, distance: 200.5
click at [1103, 240] on div at bounding box center [1022, 345] width 246 height 548
drag, startPoint x: 1070, startPoint y: 481, endPoint x: 1059, endPoint y: 150, distance: 331.8
click at [1059, 150] on div at bounding box center [1022, 345] width 246 height 548
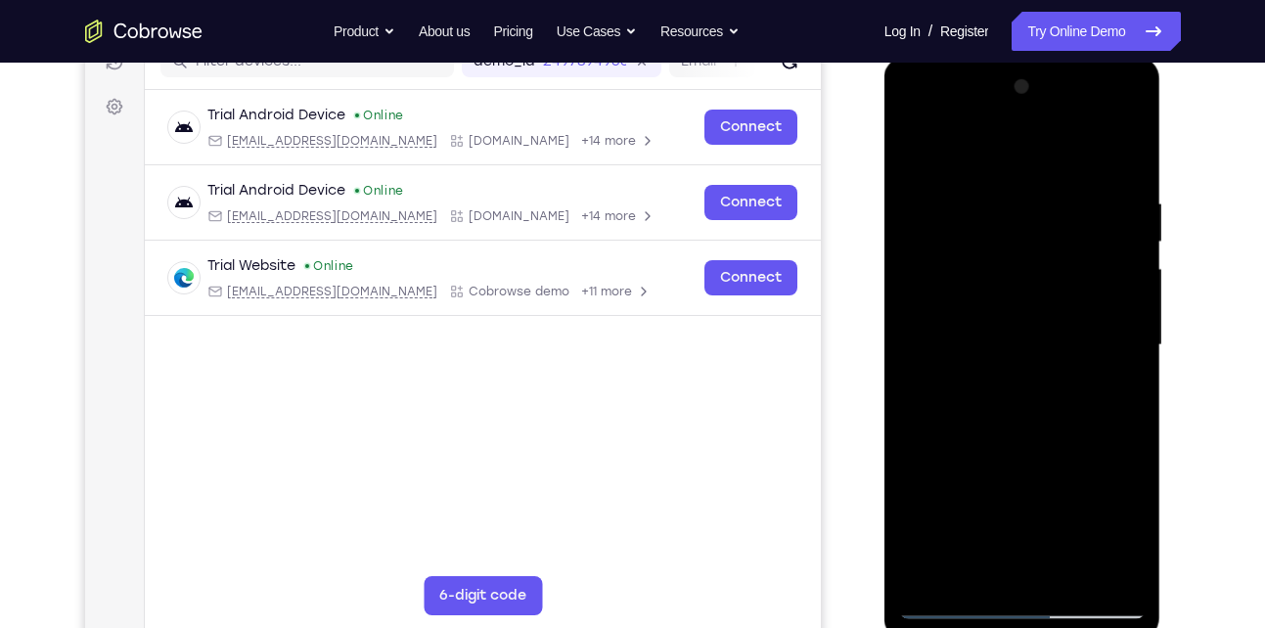
drag, startPoint x: 1083, startPoint y: 496, endPoint x: 1066, endPoint y: 228, distance: 268.5
click at [1066, 228] on div at bounding box center [1022, 345] width 246 height 548
drag, startPoint x: 1052, startPoint y: 515, endPoint x: 1038, endPoint y: 246, distance: 268.4
click at [1038, 246] on div at bounding box center [1022, 345] width 246 height 548
click at [972, 307] on div at bounding box center [1022, 345] width 246 height 548
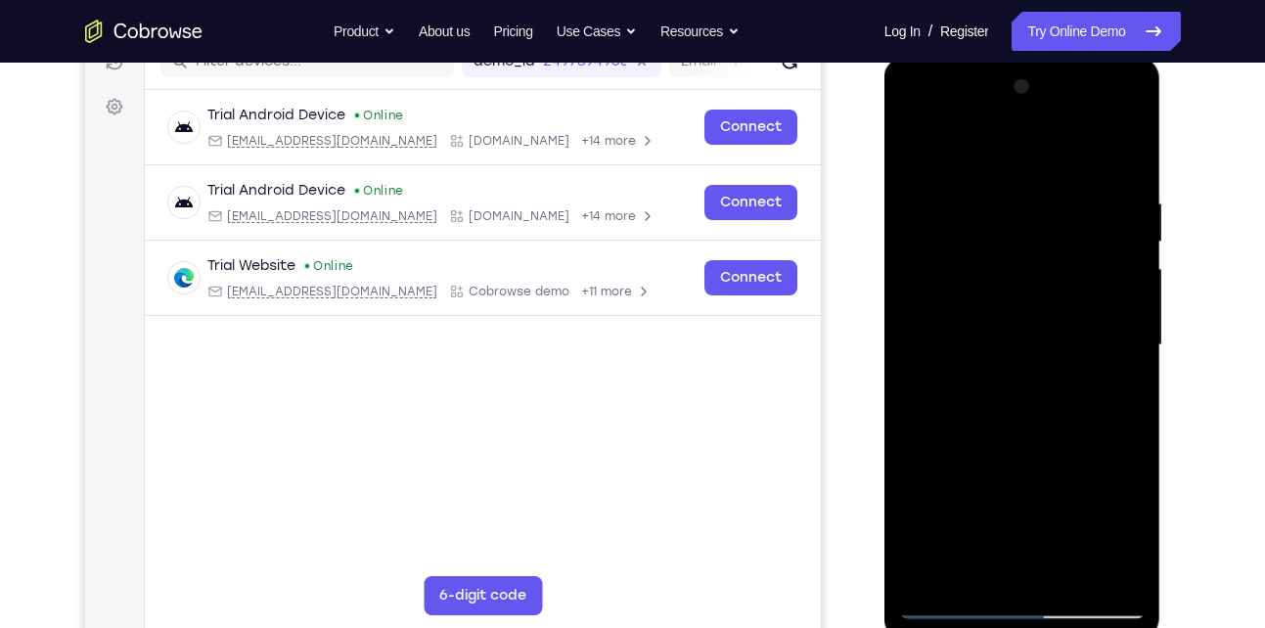
drag, startPoint x: 1113, startPoint y: 201, endPoint x: 940, endPoint y: 201, distance: 173.1
click at [940, 201] on div at bounding box center [1022, 345] width 246 height 548
drag, startPoint x: 1108, startPoint y: 225, endPoint x: 913, endPoint y: 246, distance: 196.7
click at [913, 246] on div at bounding box center [1022, 345] width 246 height 548
drag, startPoint x: 1035, startPoint y: 483, endPoint x: 1053, endPoint y: 275, distance: 209.2
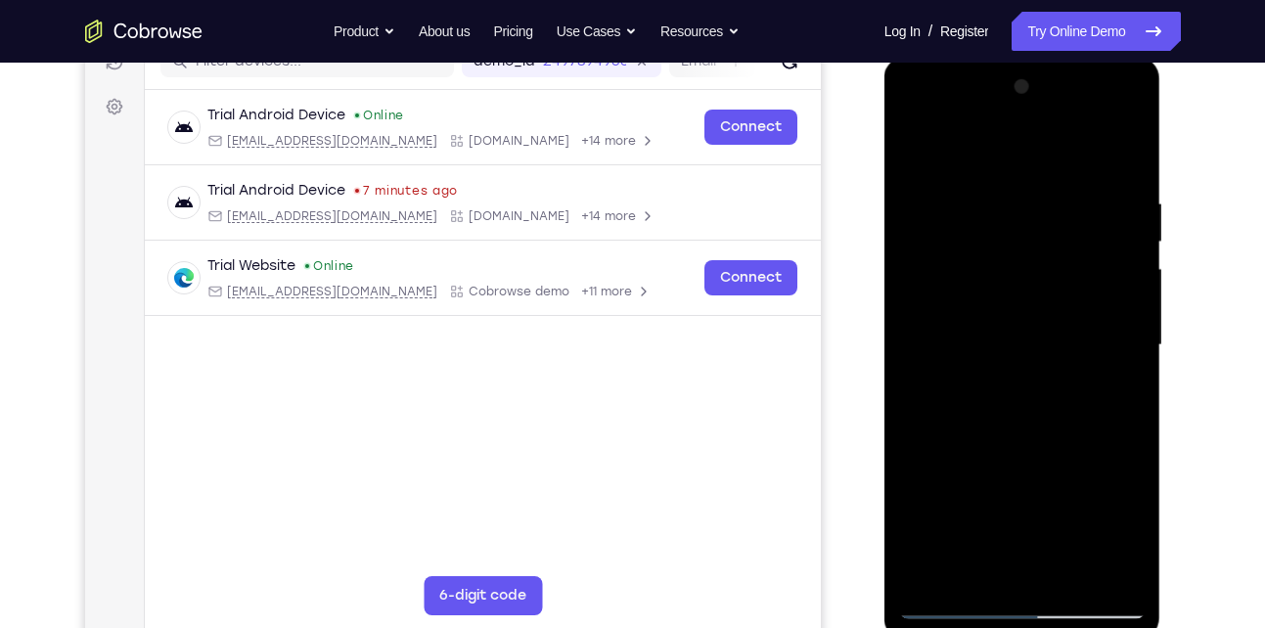
click at [1053, 275] on div at bounding box center [1022, 345] width 246 height 548
drag, startPoint x: 1049, startPoint y: 491, endPoint x: 1040, endPoint y: 170, distance: 321.0
click at [1040, 170] on div at bounding box center [1022, 345] width 246 height 548
drag, startPoint x: 1053, startPoint y: 487, endPoint x: 1040, endPoint y: 148, distance: 339.7
click at [1040, 148] on div at bounding box center [1022, 345] width 246 height 548
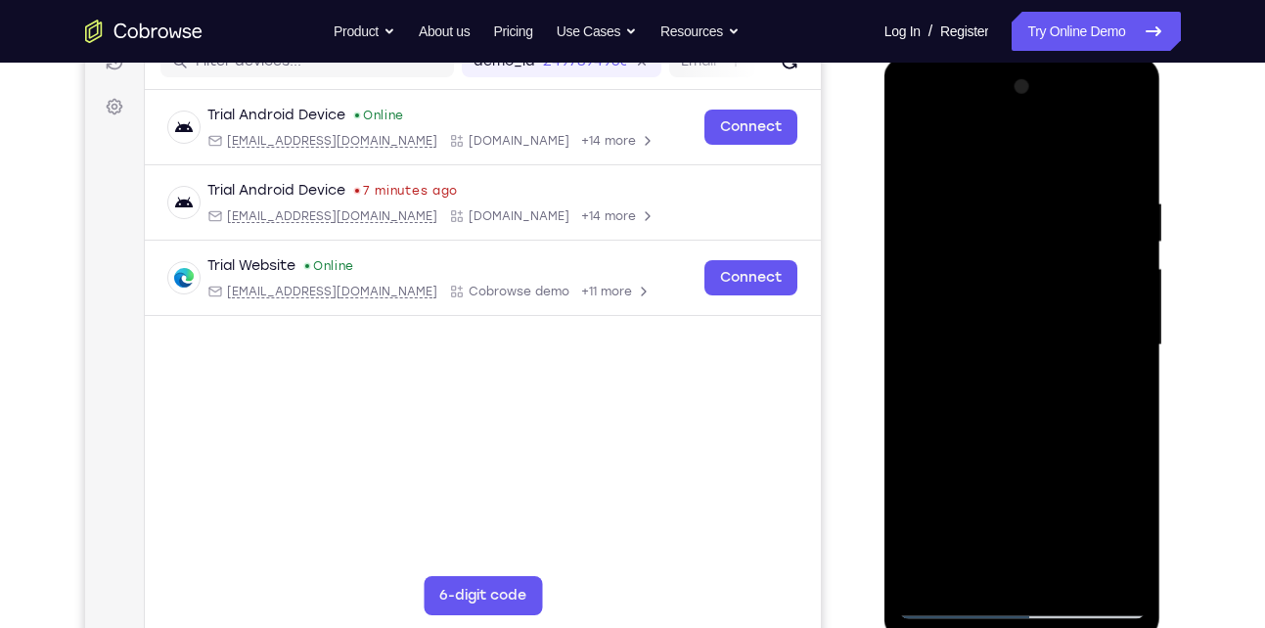
drag, startPoint x: 1065, startPoint y: 479, endPoint x: 1065, endPoint y: 386, distance: 92.9
click at [1065, 386] on div at bounding box center [1022, 345] width 246 height 548
click at [952, 346] on div at bounding box center [1022, 345] width 246 height 548
click at [1032, 247] on div at bounding box center [1022, 345] width 246 height 548
drag, startPoint x: 1052, startPoint y: 495, endPoint x: 1026, endPoint y: 191, distance: 305.3
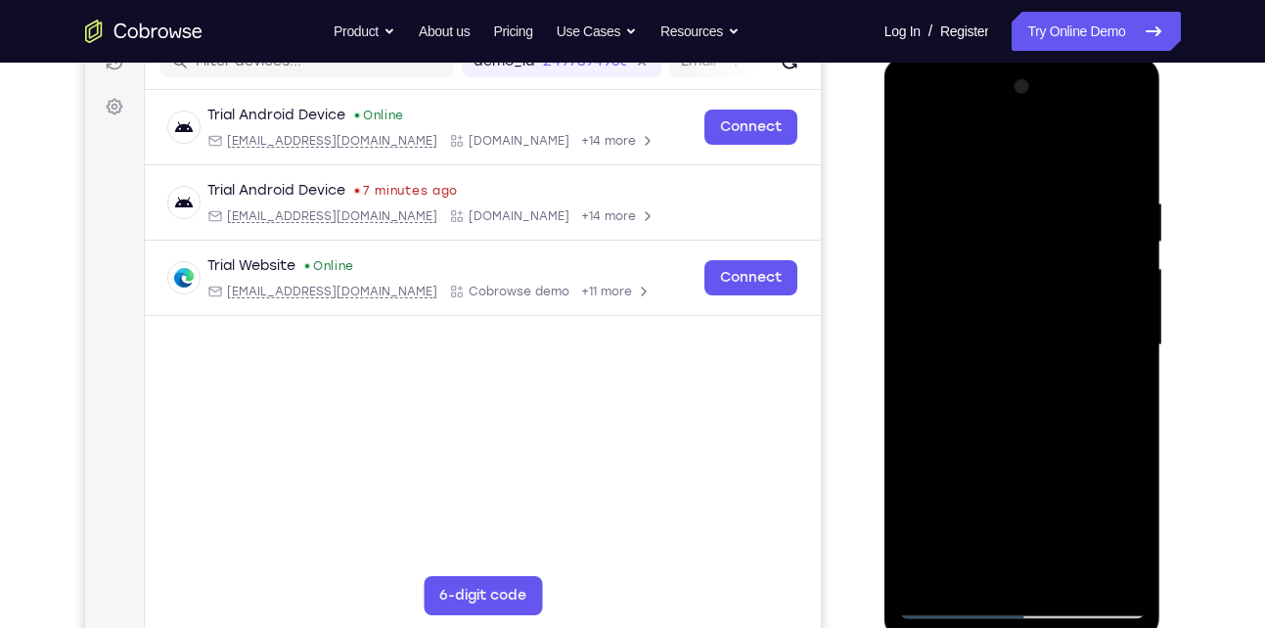
click at [1026, 191] on div at bounding box center [1022, 345] width 246 height 548
drag, startPoint x: 1045, startPoint y: 496, endPoint x: 1030, endPoint y: 212, distance: 284.0
click at [1030, 212] on div at bounding box center [1022, 345] width 246 height 548
drag, startPoint x: 1052, startPoint y: 509, endPoint x: 1035, endPoint y: 197, distance: 312.5
click at [1035, 197] on div at bounding box center [1022, 345] width 246 height 548
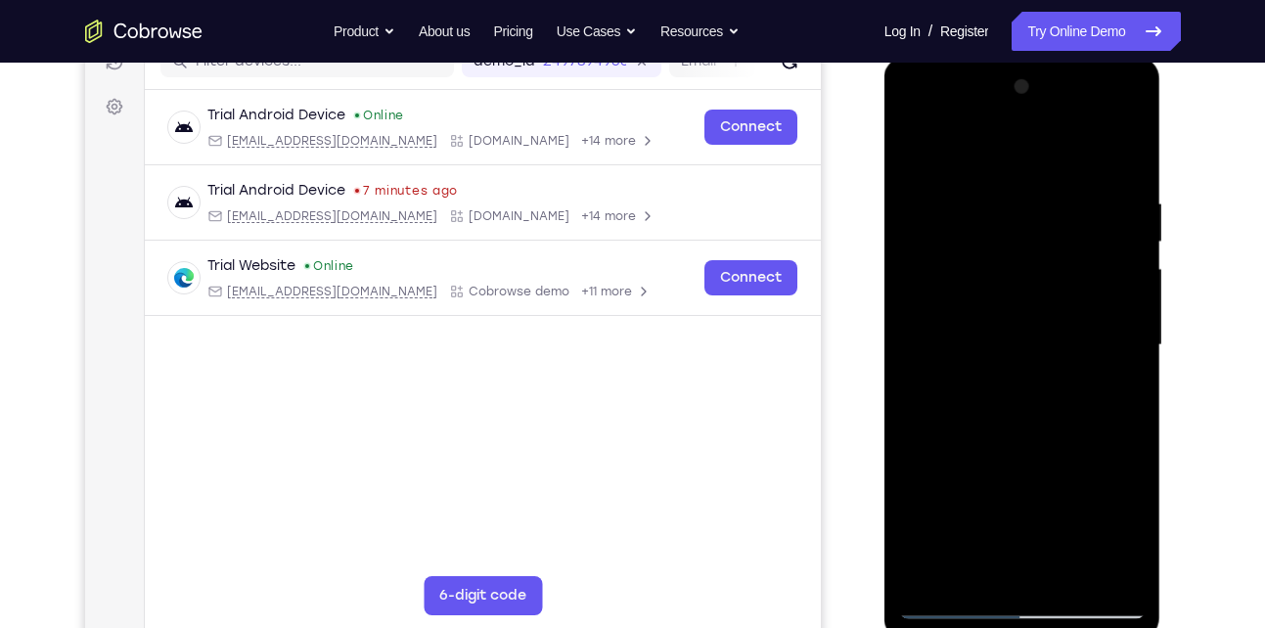
drag, startPoint x: 1052, startPoint y: 532, endPoint x: 1028, endPoint y: 160, distance: 372.5
click at [1028, 160] on div at bounding box center [1022, 345] width 246 height 548
click at [954, 599] on div at bounding box center [1022, 345] width 246 height 548
click at [1130, 153] on div at bounding box center [1022, 345] width 246 height 548
click at [941, 175] on div at bounding box center [1022, 345] width 246 height 548
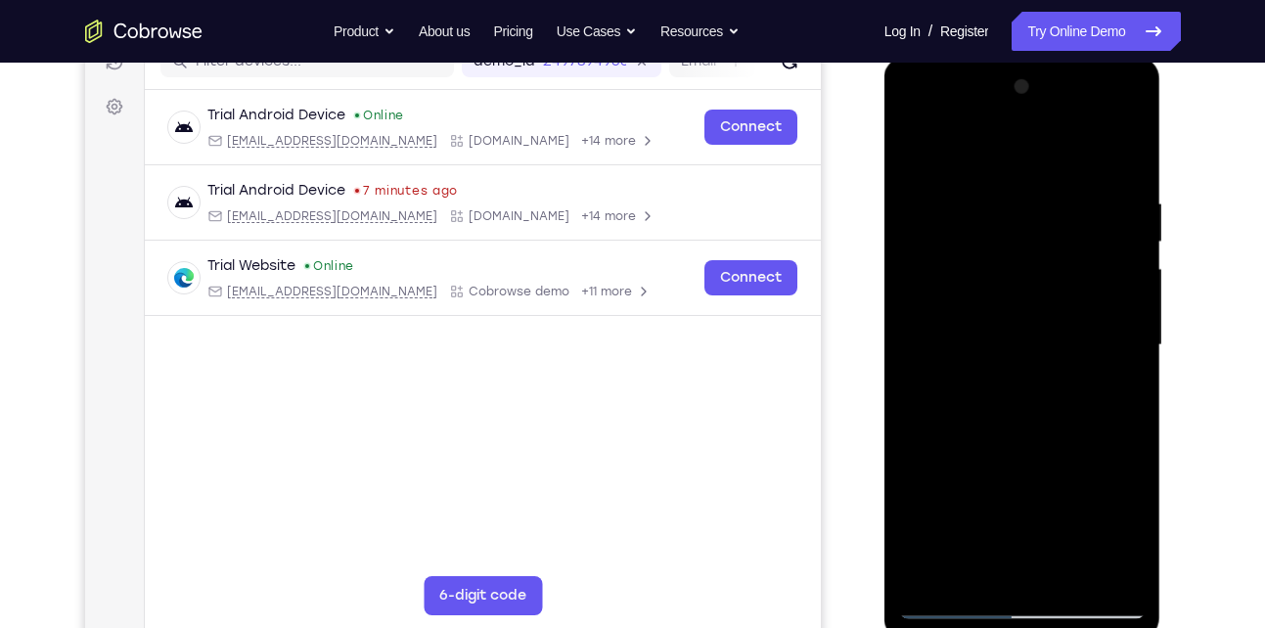
drag, startPoint x: 1025, startPoint y: 487, endPoint x: 1051, endPoint y: 101, distance: 387.2
click at [1051, 101] on div at bounding box center [1022, 345] width 246 height 548
drag, startPoint x: 1051, startPoint y: 491, endPoint x: 1016, endPoint y: 164, distance: 328.5
click at [1016, 164] on div at bounding box center [1022, 345] width 246 height 548
drag, startPoint x: 1051, startPoint y: 506, endPoint x: 1071, endPoint y: 251, distance: 255.1
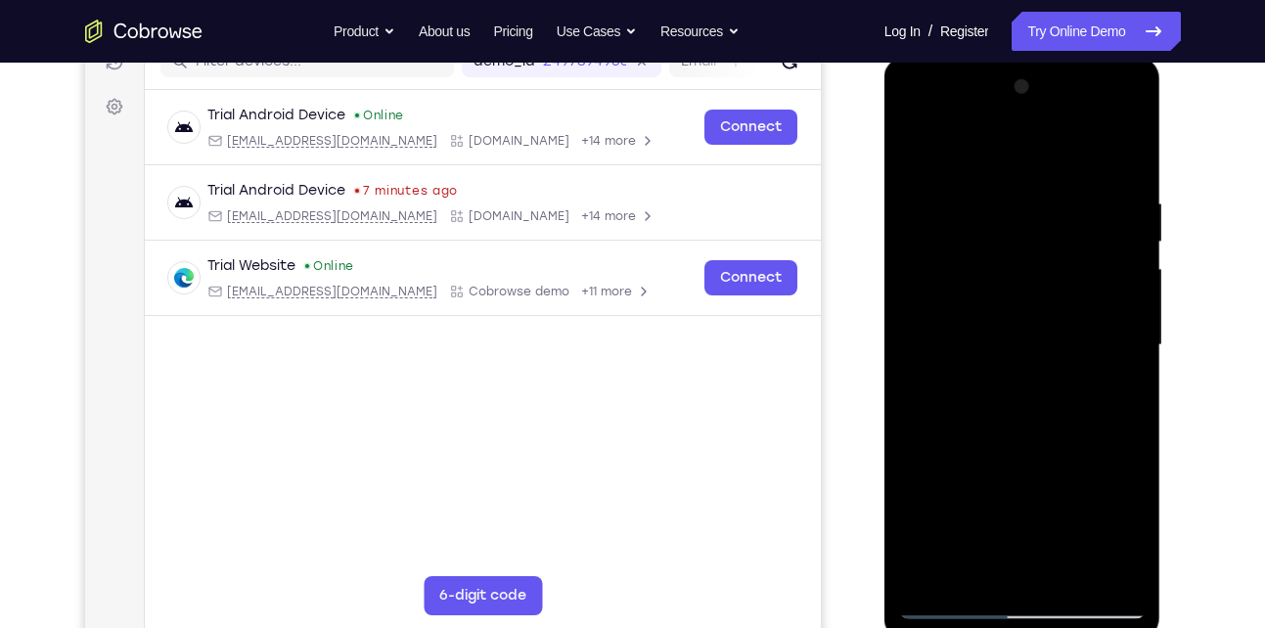
click at [1071, 251] on div at bounding box center [1022, 345] width 246 height 548
click at [1135, 231] on div at bounding box center [1022, 345] width 246 height 548
click at [957, 542] on div at bounding box center [1022, 345] width 246 height 548
click at [1072, 412] on div at bounding box center [1022, 345] width 246 height 548
drag, startPoint x: 1049, startPoint y: 510, endPoint x: 1050, endPoint y: 197, distance: 313.0
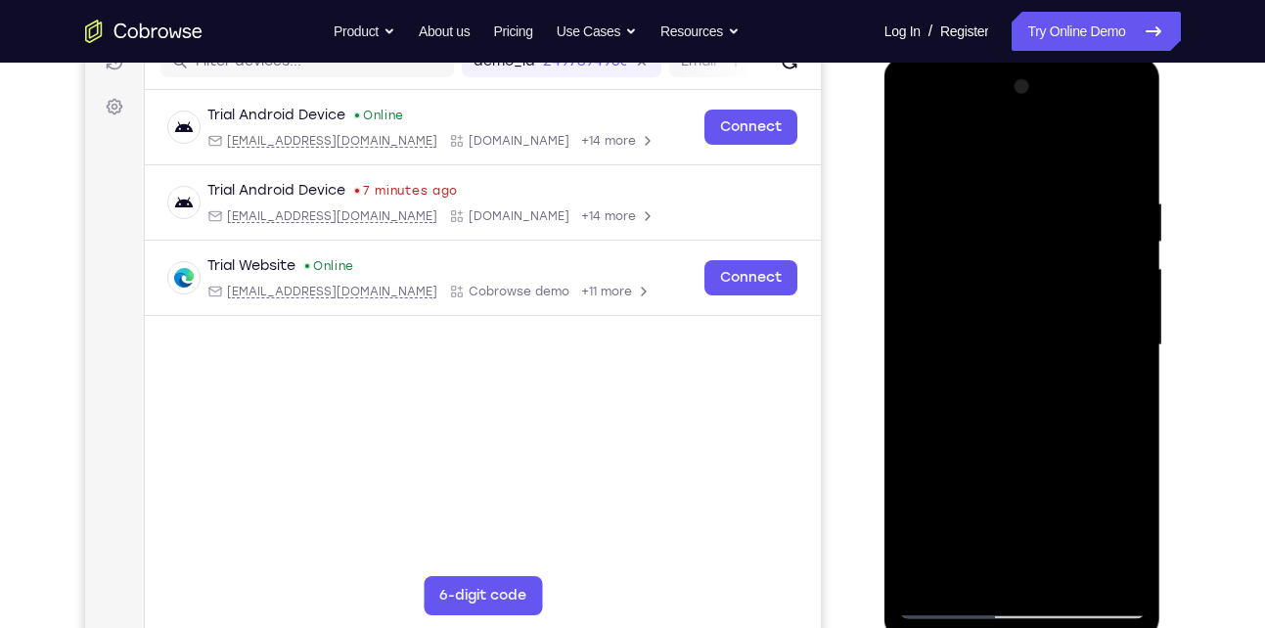
click at [1050, 197] on div at bounding box center [1022, 345] width 246 height 548
drag, startPoint x: 1052, startPoint y: 539, endPoint x: 1042, endPoint y: 230, distance: 309.2
click at [1042, 230] on div at bounding box center [1022, 345] width 246 height 548
drag, startPoint x: 1040, startPoint y: 486, endPoint x: 1040, endPoint y: 212, distance: 273.9
click at [1040, 212] on div at bounding box center [1022, 345] width 246 height 548
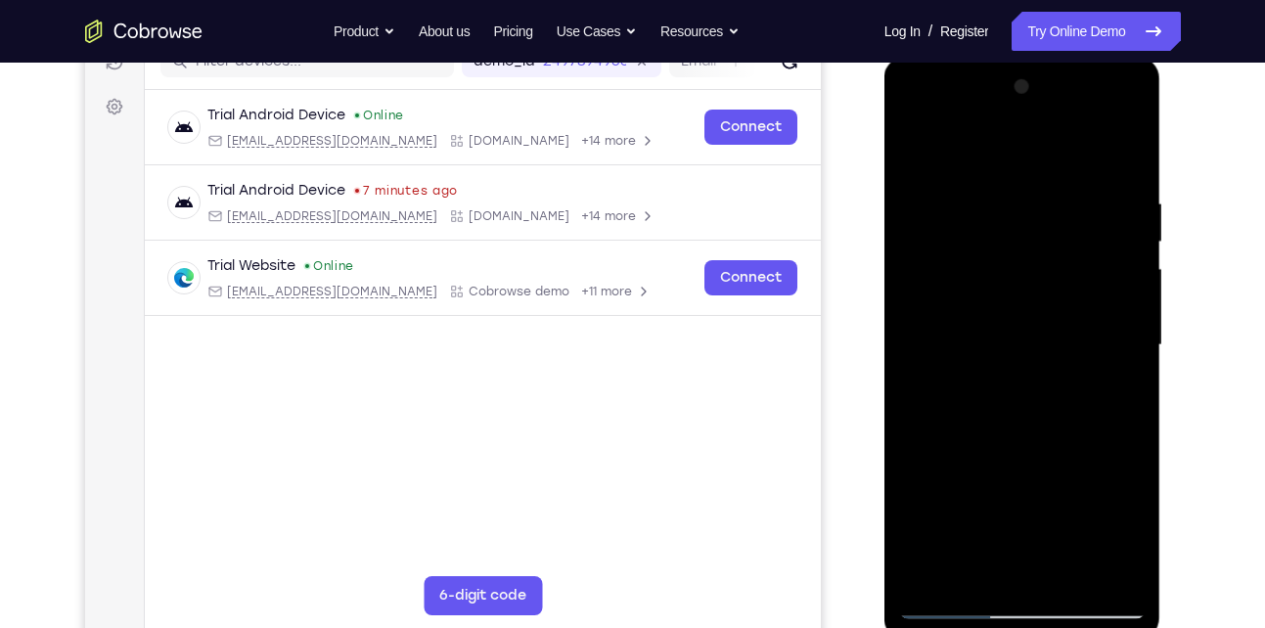
click at [953, 606] on div at bounding box center [1022, 345] width 246 height 548
click at [982, 182] on div at bounding box center [1022, 345] width 246 height 548
drag, startPoint x: 1009, startPoint y: 509, endPoint x: 1007, endPoint y: 252, distance: 256.3
click at [1007, 252] on div at bounding box center [1022, 345] width 246 height 548
click at [914, 142] on div at bounding box center [1022, 345] width 246 height 548
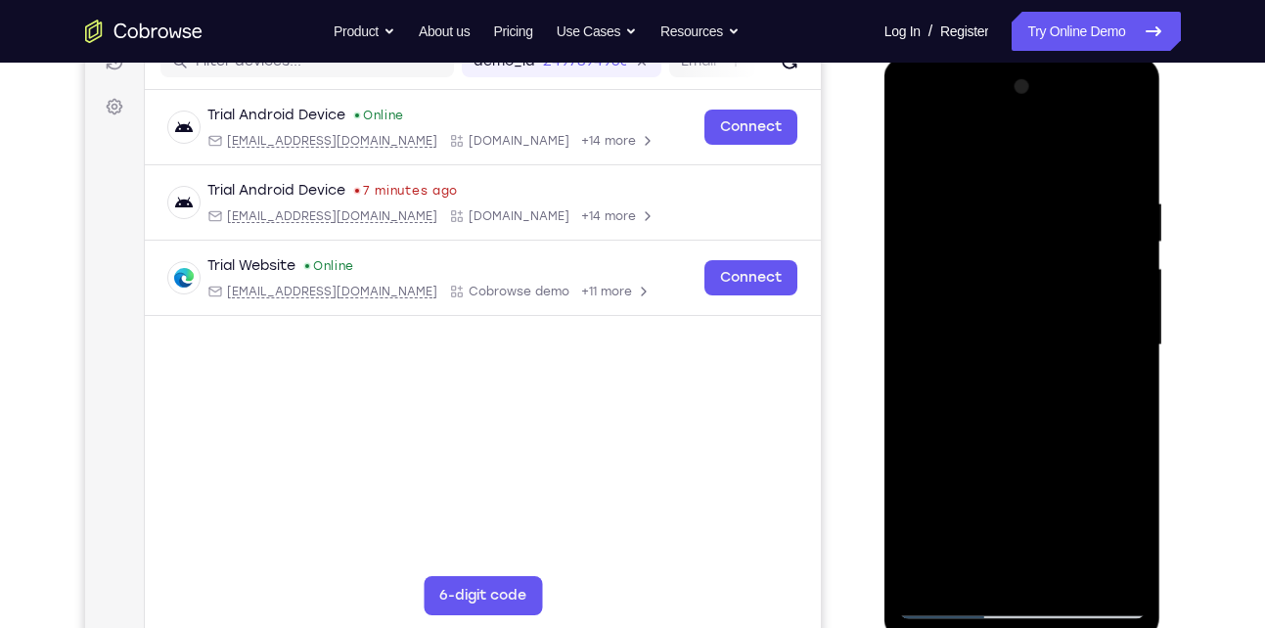
click at [914, 142] on div at bounding box center [1022, 345] width 246 height 548
drag, startPoint x: 1031, startPoint y: 483, endPoint x: 1026, endPoint y: 188, distance: 295.4
click at [1026, 188] on div at bounding box center [1022, 345] width 246 height 548
drag, startPoint x: 1031, startPoint y: 489, endPoint x: 1018, endPoint y: 197, distance: 292.7
click at [1018, 197] on div at bounding box center [1022, 345] width 246 height 548
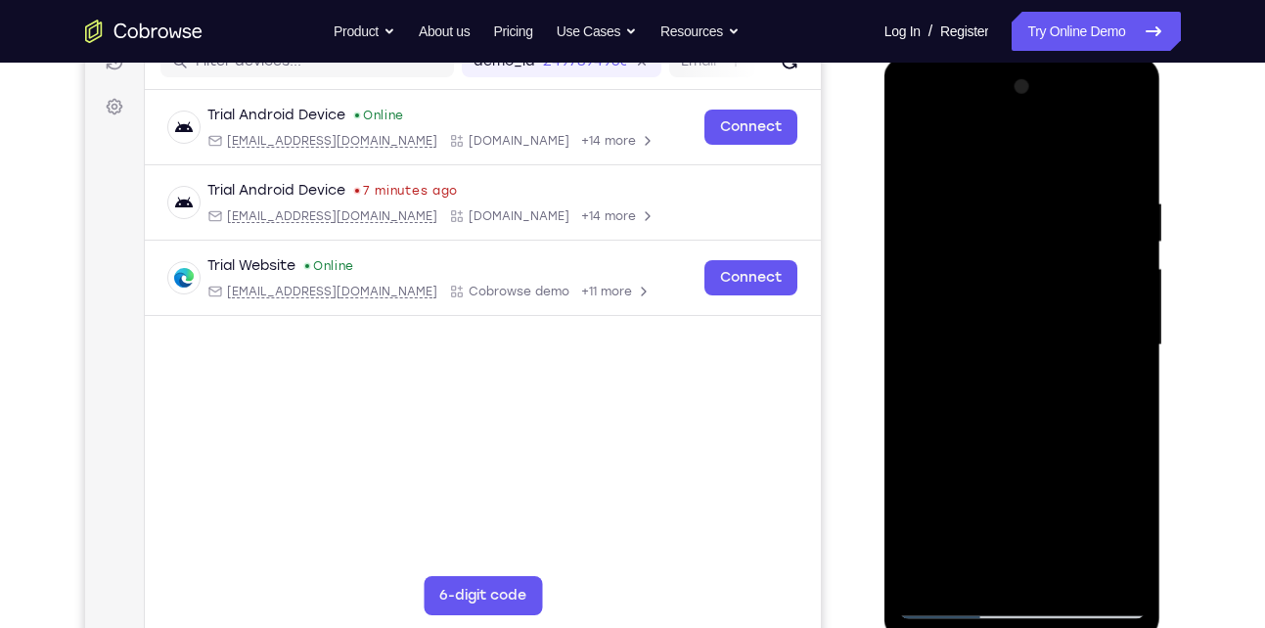
drag, startPoint x: 1037, startPoint y: 488, endPoint x: 1024, endPoint y: 134, distance: 354.3
click at [1024, 134] on div at bounding box center [1022, 345] width 246 height 548
drag, startPoint x: 1024, startPoint y: 515, endPoint x: 1035, endPoint y: 640, distance: 125.7
click at [1035, 627] on div at bounding box center [1022, 348] width 277 height 583
drag, startPoint x: 1037, startPoint y: 504, endPoint x: 1032, endPoint y: 334, distance: 170.3
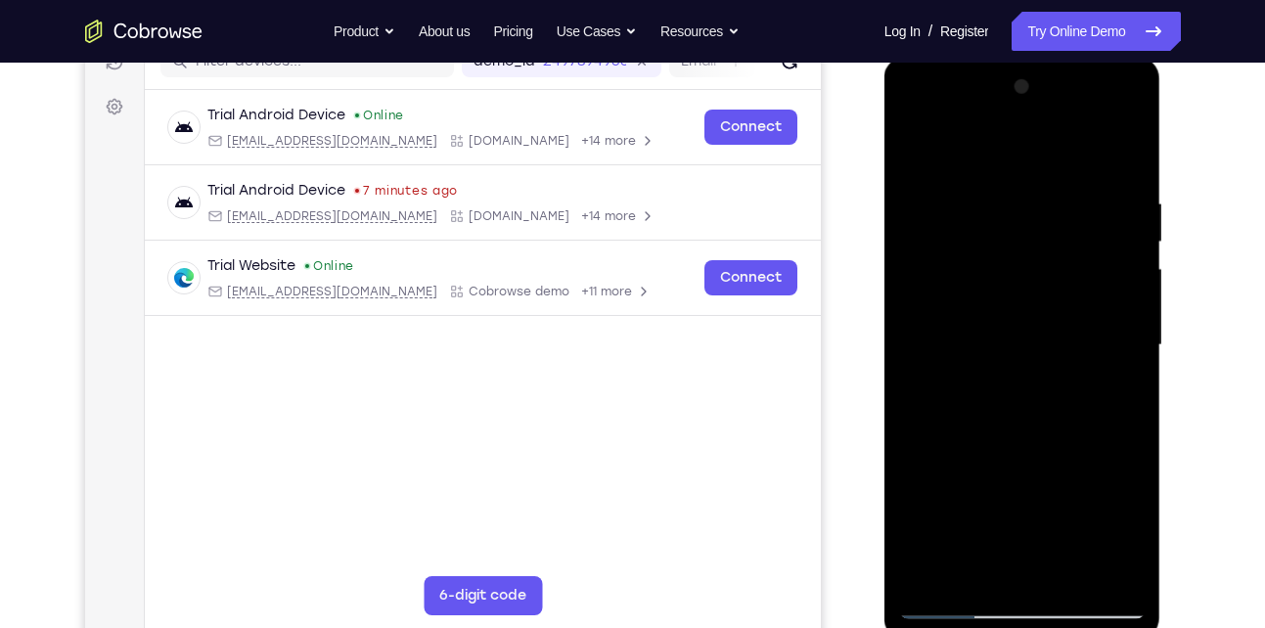
click at [1032, 334] on div at bounding box center [1022, 345] width 246 height 548
click at [955, 393] on div at bounding box center [1022, 345] width 246 height 548
click at [961, 308] on div at bounding box center [1022, 345] width 246 height 548
click at [913, 144] on div at bounding box center [1022, 345] width 246 height 548
drag, startPoint x: 1020, startPoint y: 470, endPoint x: 1020, endPoint y: 219, distance: 250.4
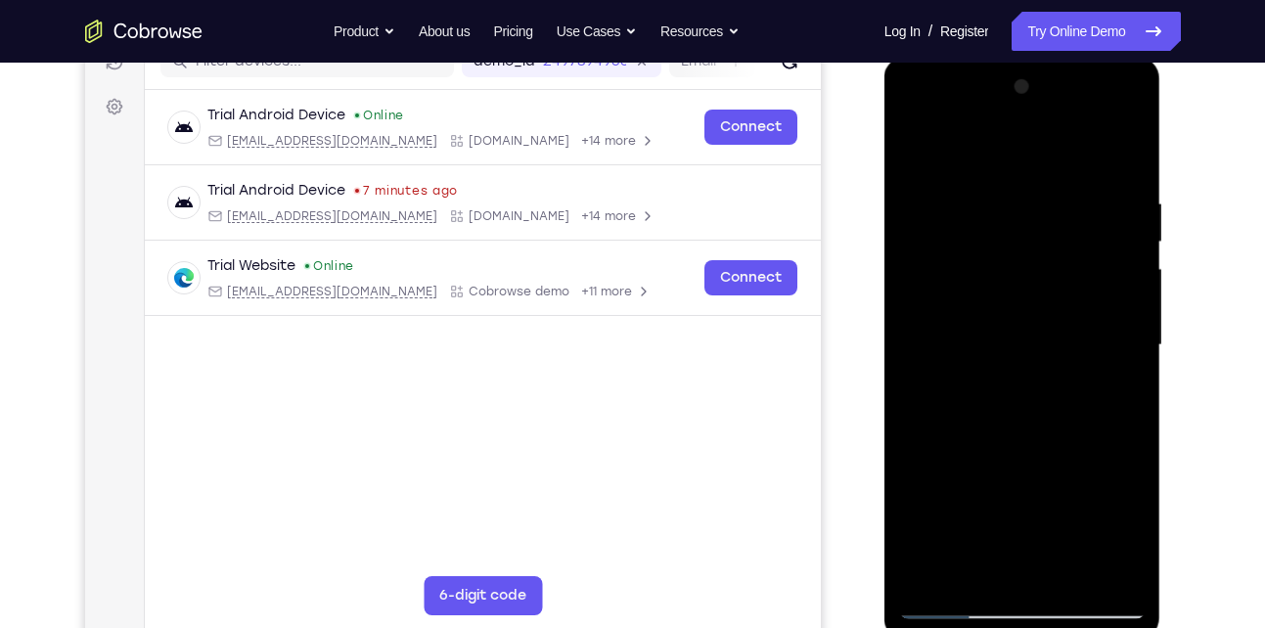
click at [1020, 219] on div at bounding box center [1022, 345] width 246 height 548
drag, startPoint x: 1056, startPoint y: 530, endPoint x: 1058, endPoint y: 222, distance: 308.1
click at [1058, 222] on div at bounding box center [1022, 345] width 246 height 548
drag, startPoint x: 1037, startPoint y: 311, endPoint x: 1037, endPoint y: 428, distance: 117.4
click at [1037, 428] on div at bounding box center [1022, 345] width 246 height 548
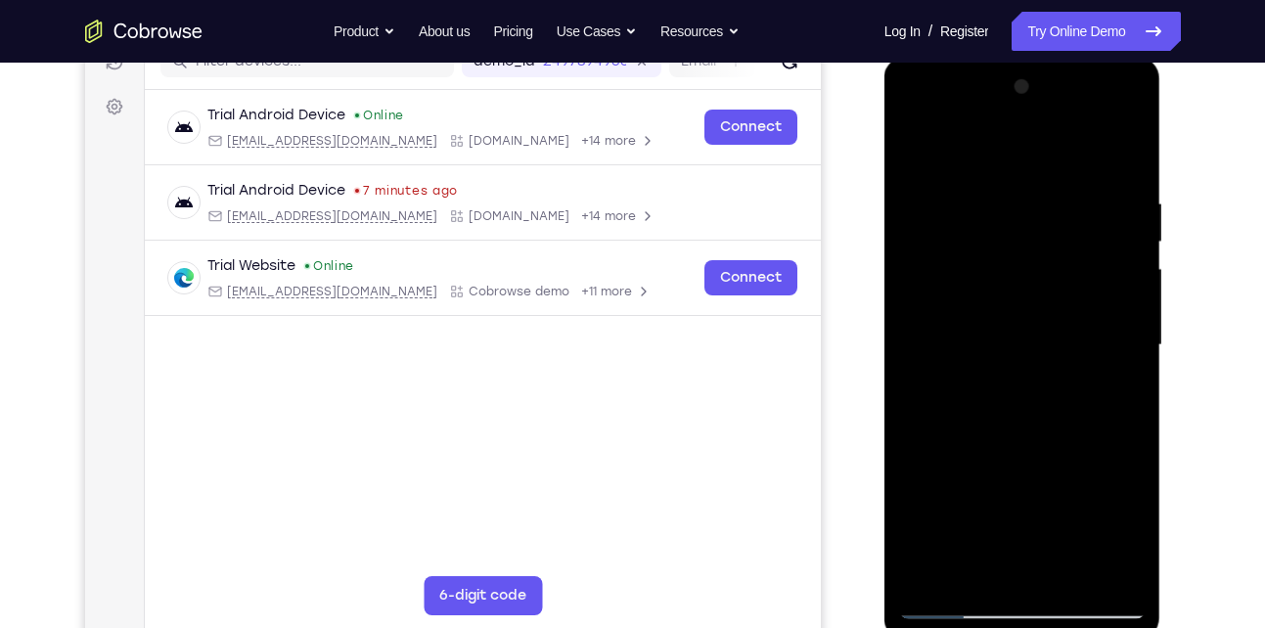
drag, startPoint x: 1055, startPoint y: 504, endPoint x: 1060, endPoint y: 245, distance: 259.3
click at [1060, 245] on div at bounding box center [1022, 345] width 246 height 548
drag, startPoint x: 1035, startPoint y: 513, endPoint x: 1032, endPoint y: 242, distance: 271.0
click at [1032, 242] on div at bounding box center [1022, 345] width 246 height 548
drag, startPoint x: 1055, startPoint y: 518, endPoint x: 1056, endPoint y: 275, distance: 243.6
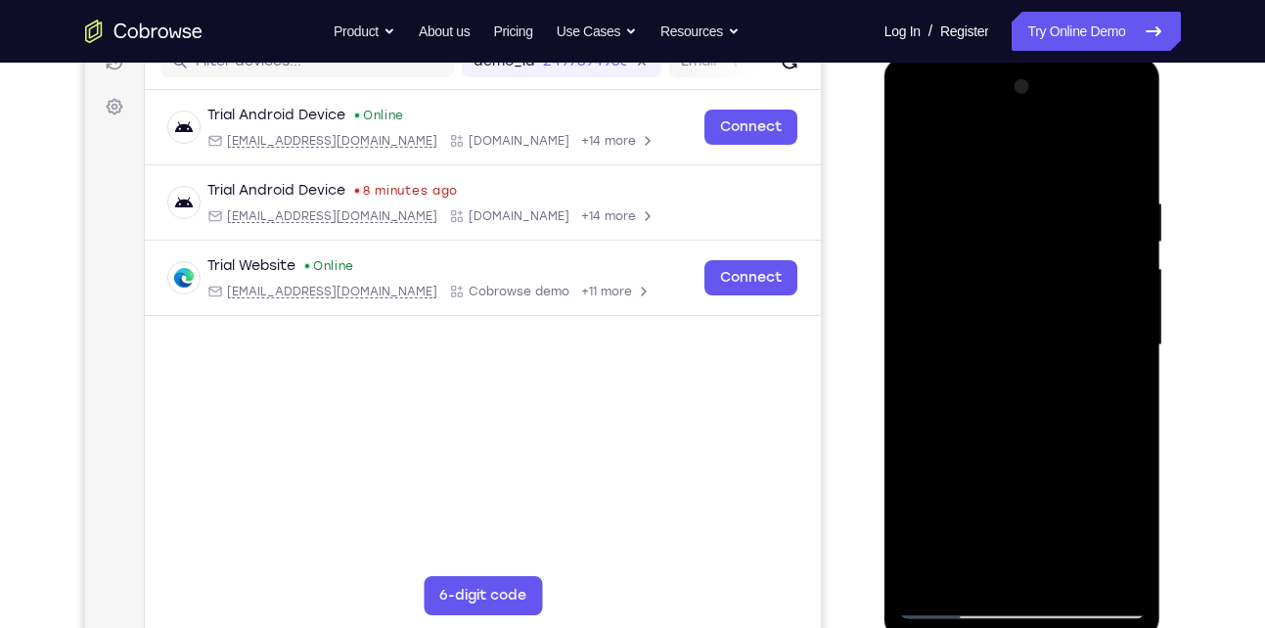
click at [1056, 275] on div at bounding box center [1022, 345] width 246 height 548
drag, startPoint x: 1058, startPoint y: 458, endPoint x: 1053, endPoint y: 241, distance: 217.2
click at [1053, 241] on div at bounding box center [1022, 345] width 246 height 548
drag, startPoint x: 1025, startPoint y: 487, endPoint x: 1021, endPoint y: 191, distance: 296.4
click at [1021, 191] on div at bounding box center [1022, 345] width 246 height 548
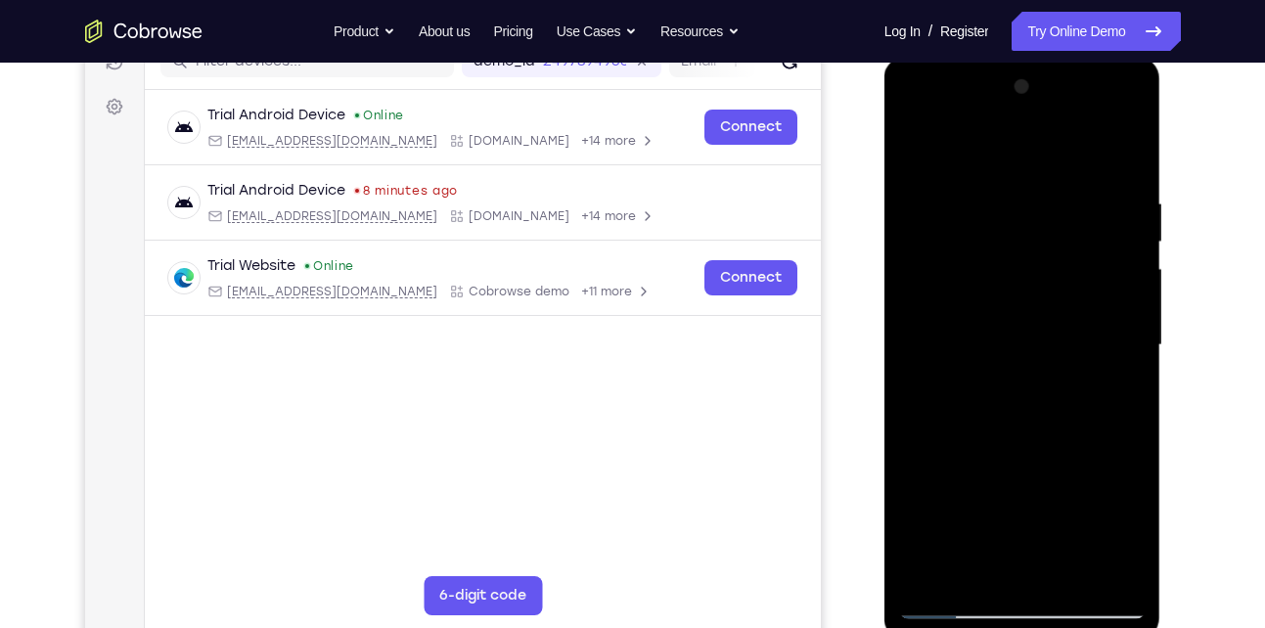
drag, startPoint x: 1043, startPoint y: 478, endPoint x: 1034, endPoint y: 206, distance: 272.1
click at [1034, 206] on div at bounding box center [1022, 345] width 246 height 548
drag, startPoint x: 1012, startPoint y: 486, endPoint x: 989, endPoint y: 212, distance: 274.9
click at [989, 212] on div at bounding box center [1022, 345] width 246 height 548
drag, startPoint x: 1010, startPoint y: 500, endPoint x: 1010, endPoint y: 222, distance: 277.8
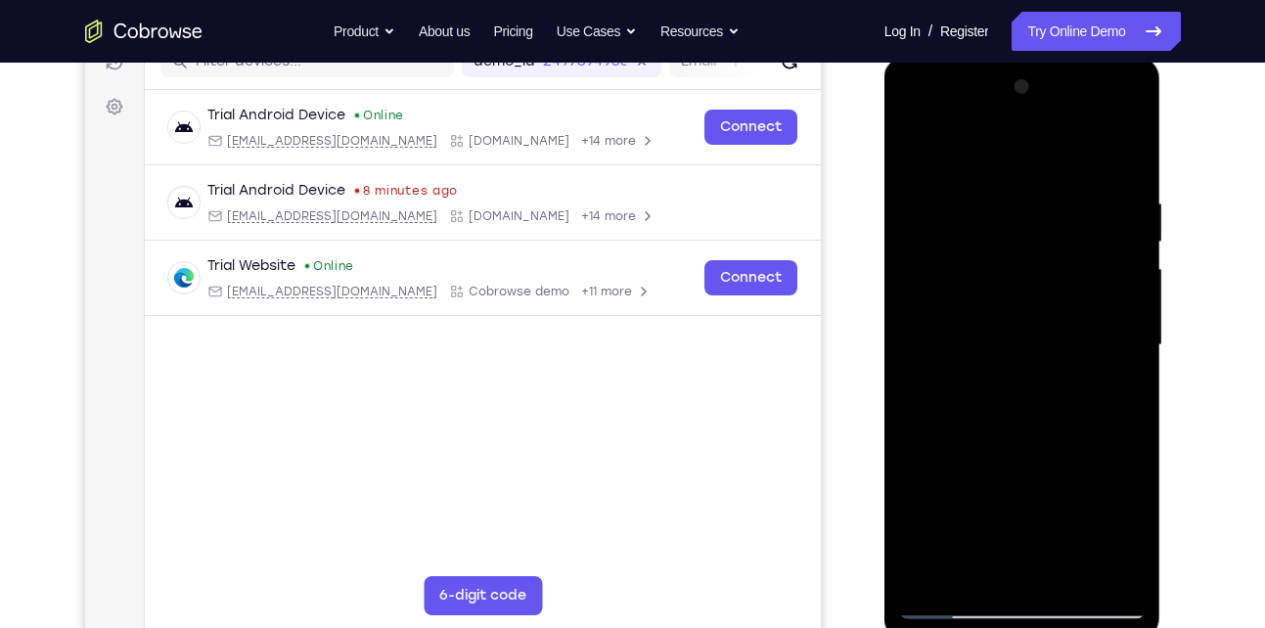
click at [1010, 222] on div at bounding box center [1022, 345] width 246 height 548
drag, startPoint x: 1013, startPoint y: 531, endPoint x: 1013, endPoint y: 248, distance: 282.7
click at [1013, 248] on div at bounding box center [1022, 345] width 246 height 548
drag, startPoint x: 1008, startPoint y: 463, endPoint x: 1009, endPoint y: 177, distance: 285.6
click at [1009, 177] on div at bounding box center [1022, 345] width 246 height 548
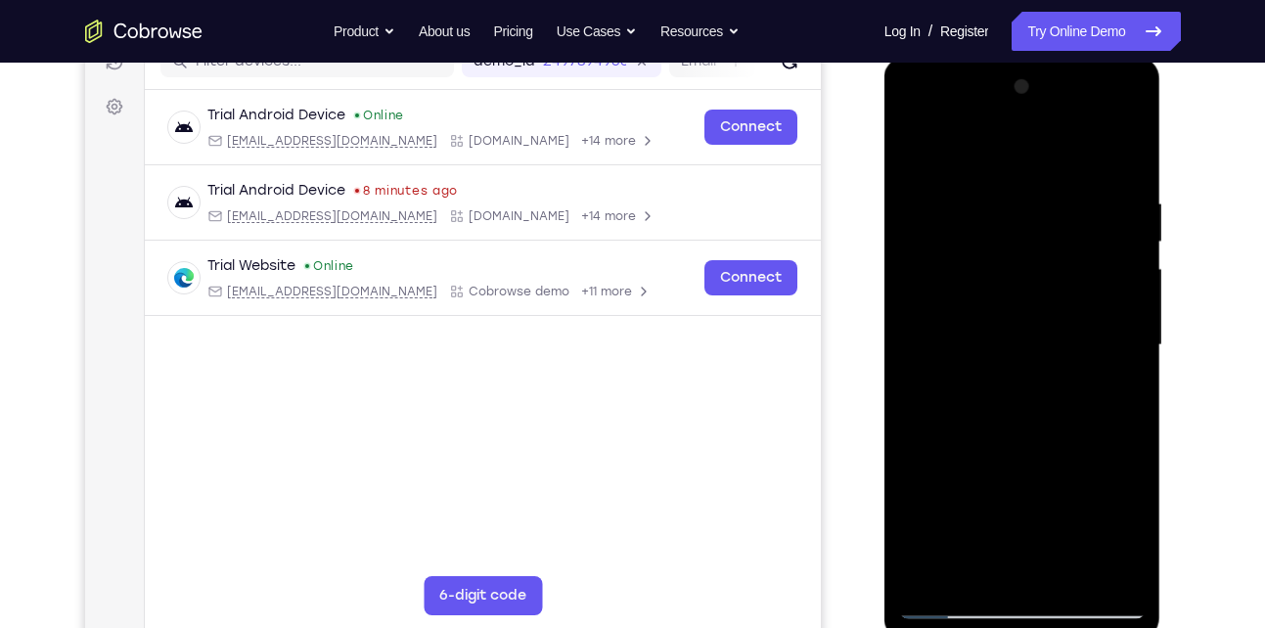
drag, startPoint x: 1002, startPoint y: 499, endPoint x: 1002, endPoint y: 220, distance: 278.8
click at [1002, 220] on div at bounding box center [1022, 345] width 246 height 548
drag, startPoint x: 1019, startPoint y: 486, endPoint x: 1008, endPoint y: 197, distance: 289.7
click at [1008, 197] on div at bounding box center [1022, 345] width 246 height 548
drag, startPoint x: 1003, startPoint y: 453, endPoint x: 1000, endPoint y: 165, distance: 287.6
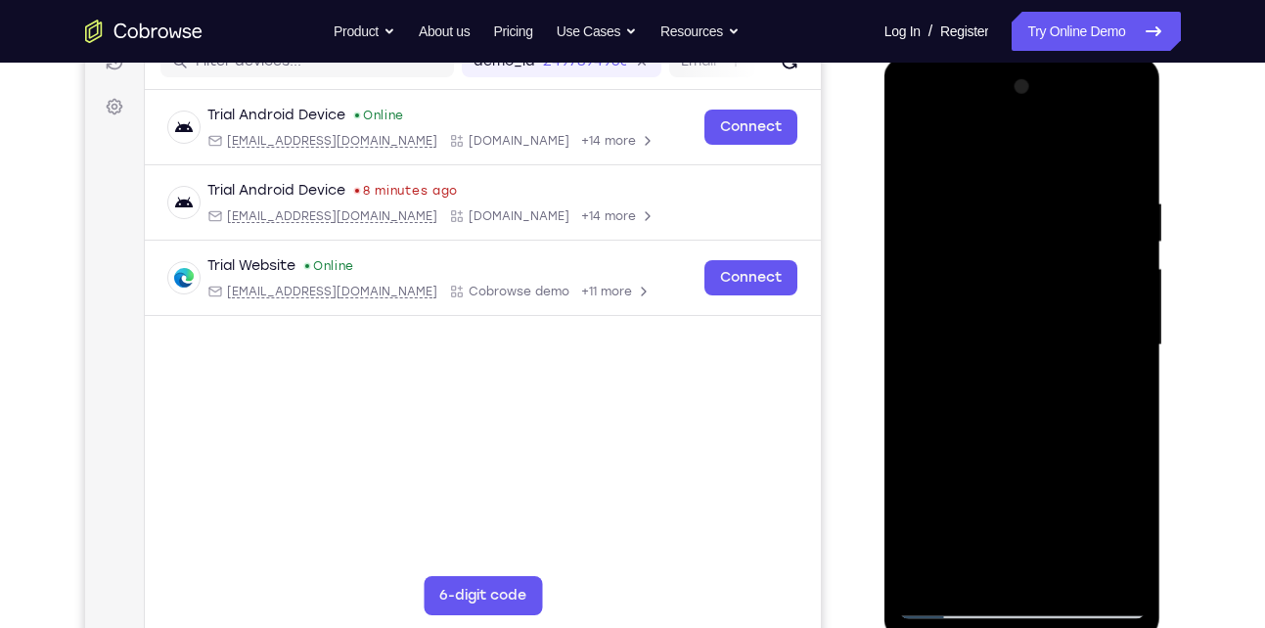
click at [1000, 165] on div at bounding box center [1022, 345] width 246 height 548
drag, startPoint x: 1014, startPoint y: 485, endPoint x: 1022, endPoint y: 385, distance: 100.1
click at [1022, 385] on div at bounding box center [1022, 345] width 246 height 548
drag, startPoint x: 1021, startPoint y: 503, endPoint x: 991, endPoint y: 224, distance: 280.4
click at [991, 224] on div at bounding box center [1022, 345] width 246 height 548
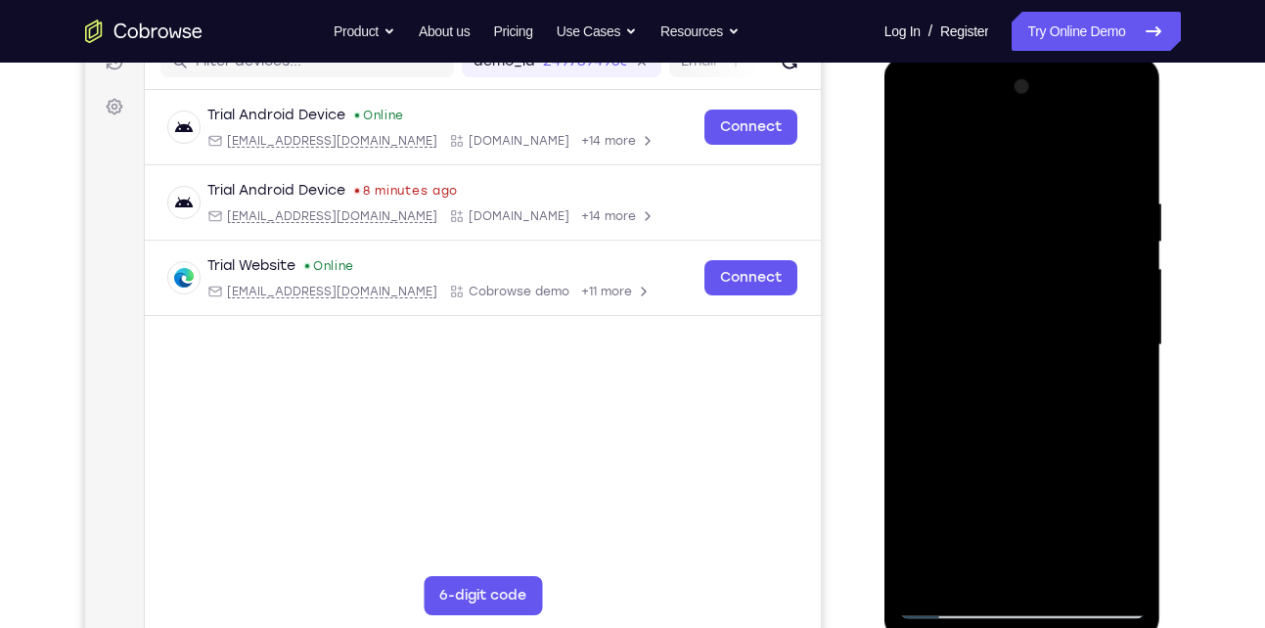
drag, startPoint x: 978, startPoint y: 494, endPoint x: 996, endPoint y: 179, distance: 315.5
click at [996, 179] on div at bounding box center [1022, 345] width 246 height 548
drag, startPoint x: 1005, startPoint y: 436, endPoint x: 1019, endPoint y: 140, distance: 296.7
click at [1019, 140] on div at bounding box center [1022, 345] width 246 height 548
drag, startPoint x: 1007, startPoint y: 498, endPoint x: 1007, endPoint y: 376, distance: 122.3
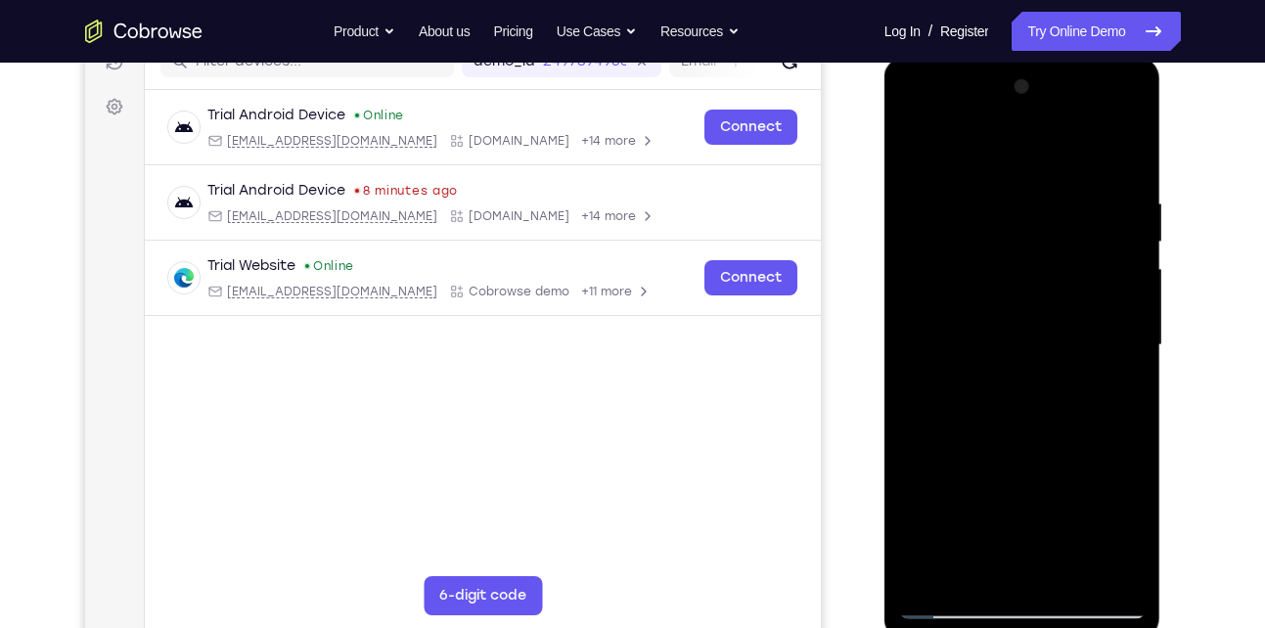
click at [1007, 376] on div at bounding box center [1022, 345] width 246 height 548
drag, startPoint x: 1002, startPoint y: 540, endPoint x: 998, endPoint y: 227, distance: 313.0
click at [998, 227] on div at bounding box center [1022, 345] width 246 height 548
drag, startPoint x: 1007, startPoint y: 514, endPoint x: 1017, endPoint y: 302, distance: 211.5
click at [1017, 302] on div at bounding box center [1022, 345] width 246 height 548
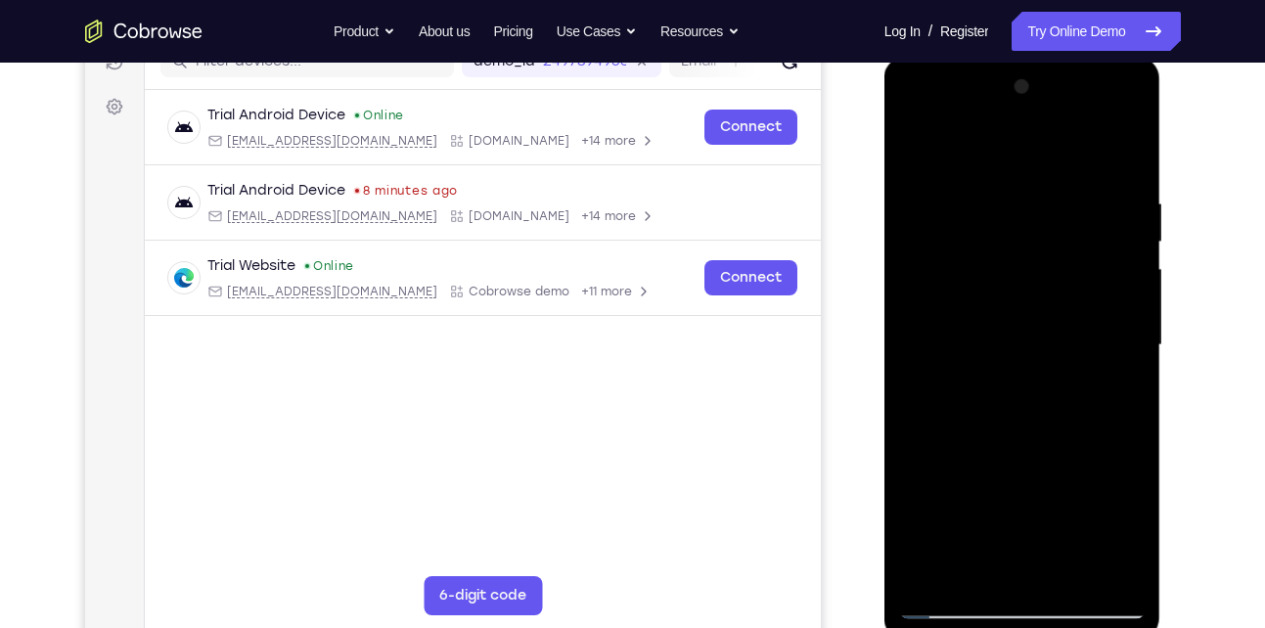
drag, startPoint x: 1018, startPoint y: 518, endPoint x: 1012, endPoint y: 230, distance: 288.6
click at [1012, 230] on div at bounding box center [1022, 345] width 246 height 548
drag, startPoint x: 1018, startPoint y: 467, endPoint x: 1012, endPoint y: 201, distance: 266.1
click at [1012, 201] on div at bounding box center [1022, 345] width 246 height 548
drag, startPoint x: 1006, startPoint y: 535, endPoint x: 1034, endPoint y: 231, distance: 305.5
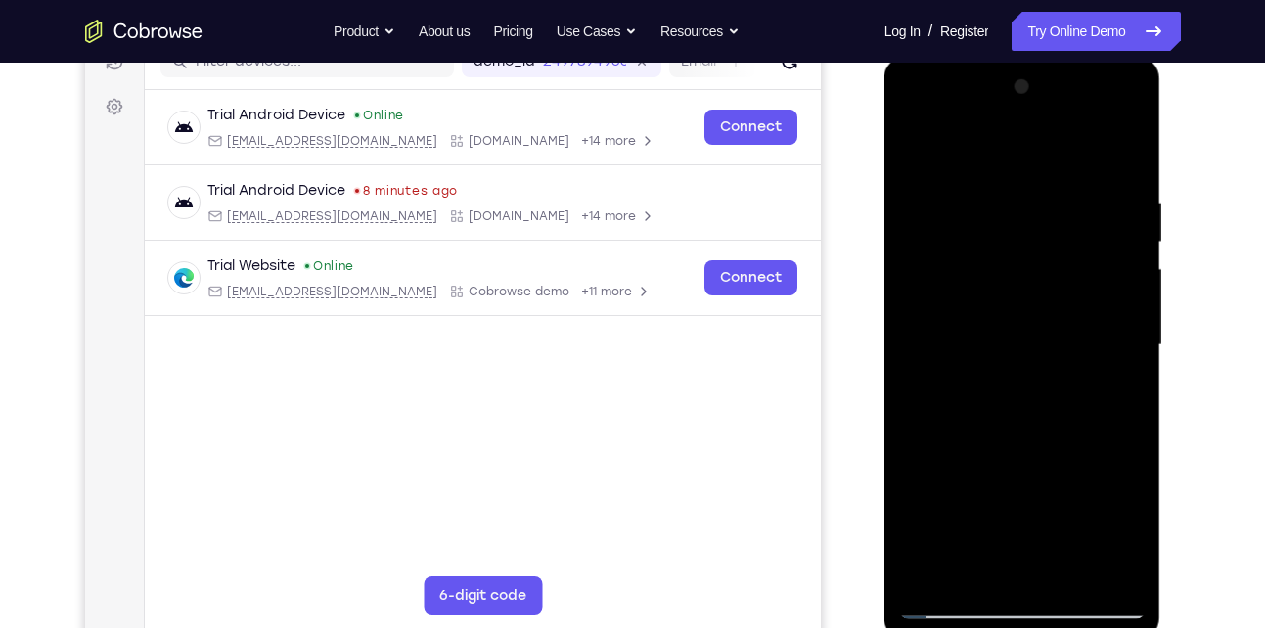
click at [1034, 231] on div at bounding box center [1022, 345] width 246 height 548
drag, startPoint x: 1017, startPoint y: 497, endPoint x: 1027, endPoint y: 287, distance: 210.5
click at [1027, 287] on div at bounding box center [1022, 345] width 246 height 548
drag, startPoint x: 1017, startPoint y: 484, endPoint x: 1012, endPoint y: 234, distance: 250.5
click at [1012, 234] on div at bounding box center [1022, 345] width 246 height 548
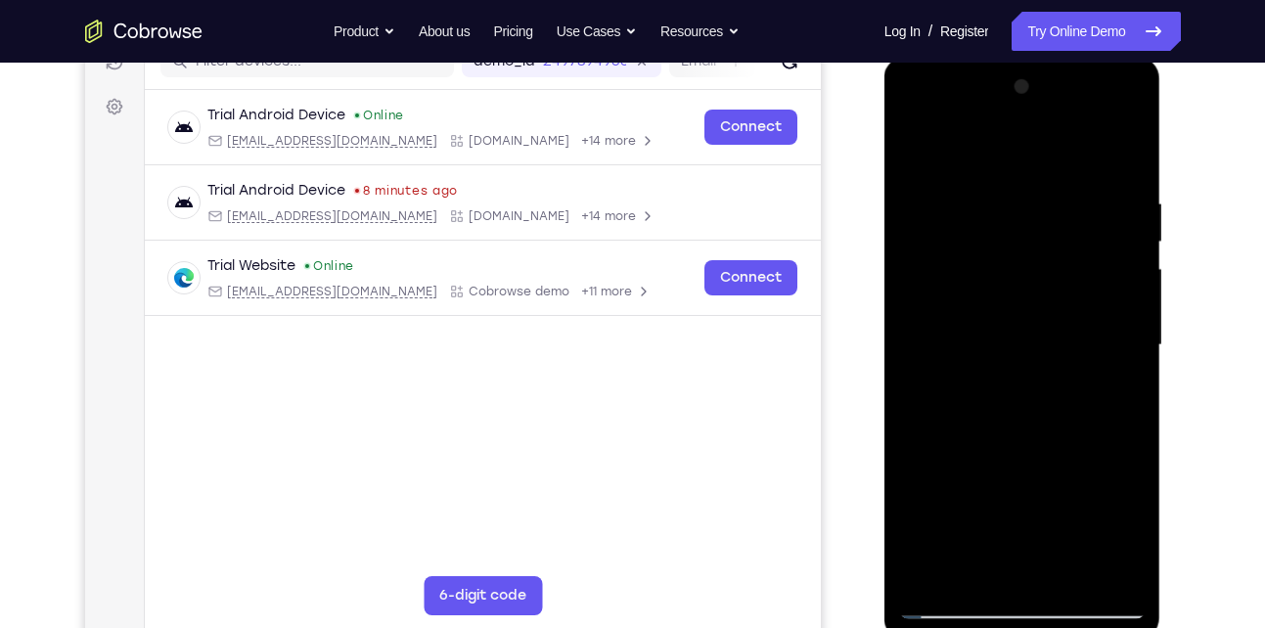
drag, startPoint x: 1015, startPoint y: 472, endPoint x: 1015, endPoint y: 223, distance: 249.4
click at [1015, 223] on div at bounding box center [1022, 345] width 246 height 548
drag, startPoint x: 1014, startPoint y: 456, endPoint x: 991, endPoint y: 131, distance: 325.6
click at [991, 131] on div at bounding box center [1022, 345] width 246 height 548
drag, startPoint x: 994, startPoint y: 427, endPoint x: 1009, endPoint y: 168, distance: 259.7
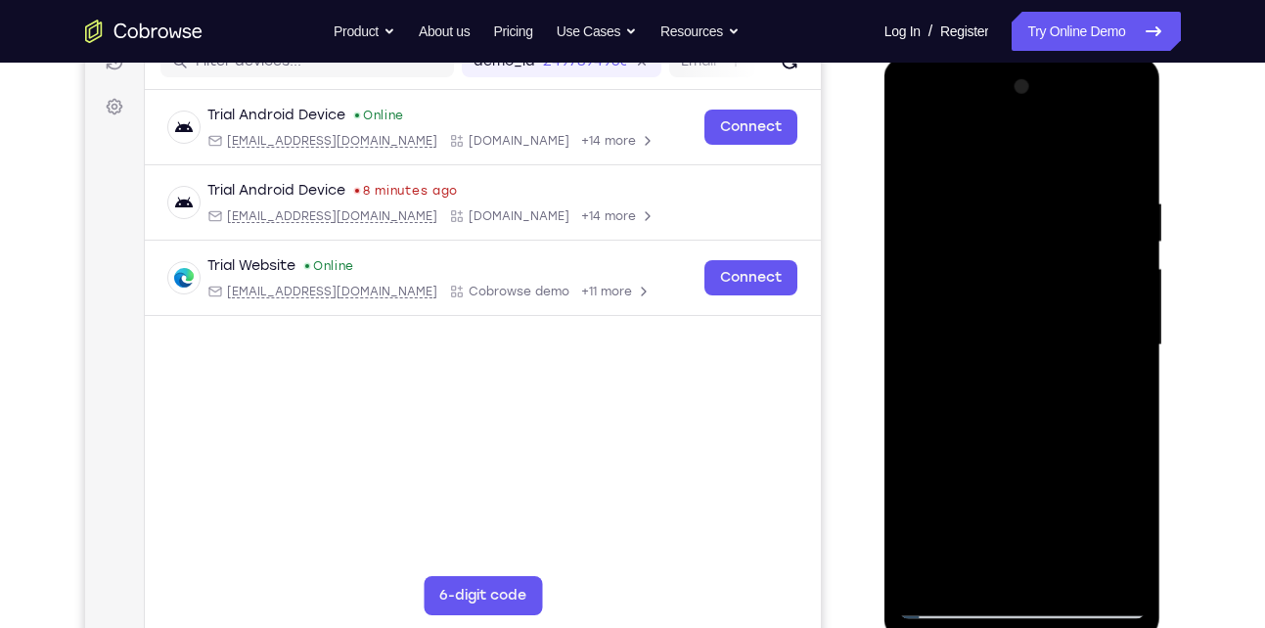
click at [1009, 168] on div at bounding box center [1022, 345] width 246 height 548
drag, startPoint x: 1012, startPoint y: 452, endPoint x: 996, endPoint y: 140, distance: 312.5
click at [996, 140] on div at bounding box center [1022, 345] width 246 height 548
click at [958, 609] on div at bounding box center [1022, 345] width 246 height 548
drag, startPoint x: 1045, startPoint y: 512, endPoint x: 1058, endPoint y: 223, distance: 288.9
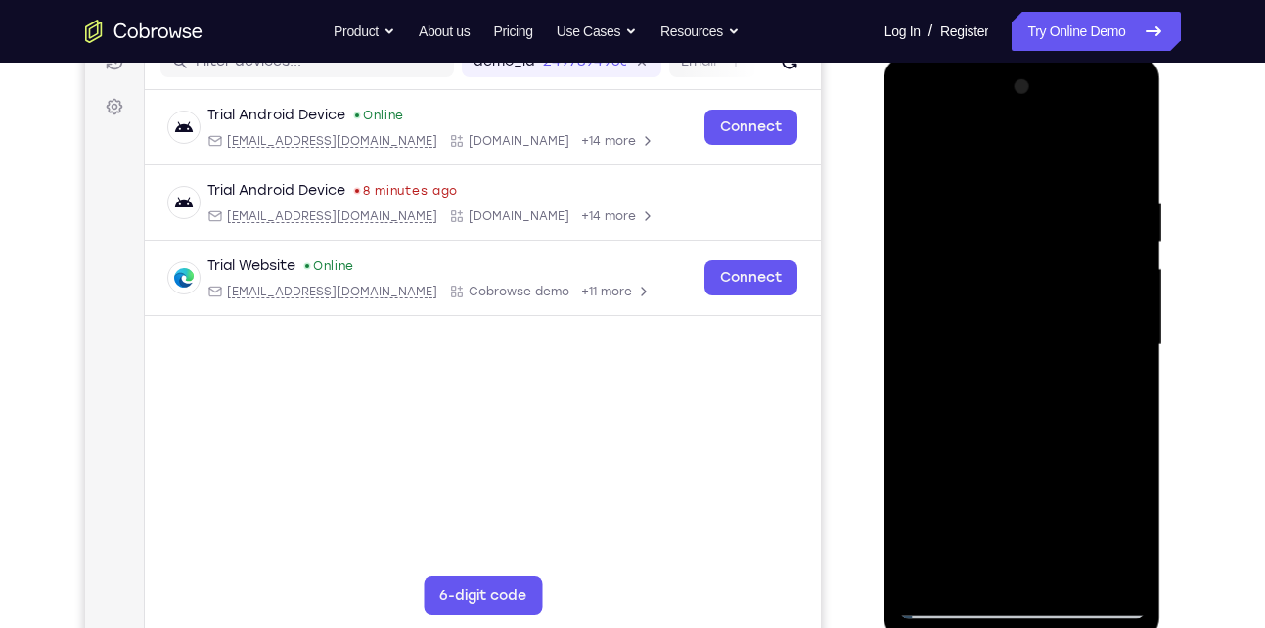
click at [1058, 223] on div at bounding box center [1022, 345] width 246 height 548
drag, startPoint x: 1037, startPoint y: 484, endPoint x: 1034, endPoint y: 248, distance: 235.8
click at [1034, 248] on div at bounding box center [1022, 345] width 246 height 548
drag, startPoint x: 1021, startPoint y: 489, endPoint x: 1035, endPoint y: 222, distance: 267.4
click at [1035, 222] on div at bounding box center [1022, 345] width 246 height 548
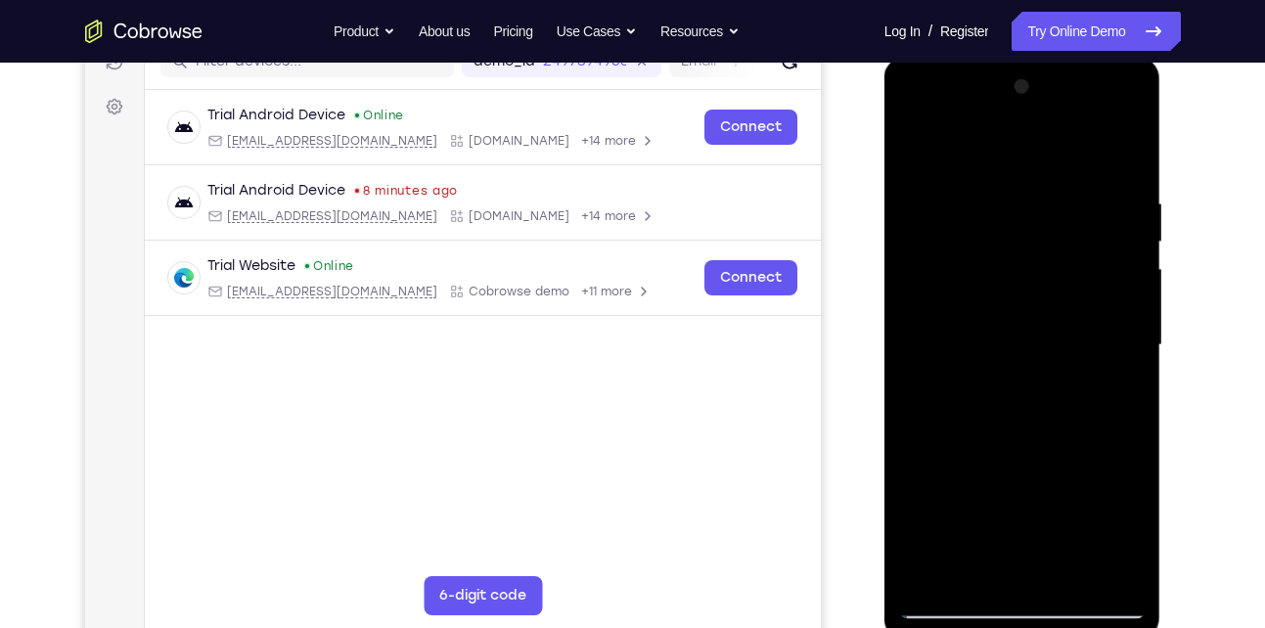
drag, startPoint x: 1040, startPoint y: 480, endPoint x: 1046, endPoint y: 203, distance: 276.9
click at [1046, 203] on div at bounding box center [1022, 345] width 246 height 548
drag, startPoint x: 1035, startPoint y: 438, endPoint x: 1029, endPoint y: 166, distance: 272.0
click at [1029, 166] on div at bounding box center [1022, 345] width 246 height 548
drag, startPoint x: 1039, startPoint y: 501, endPoint x: 1035, endPoint y: 203, distance: 297.4
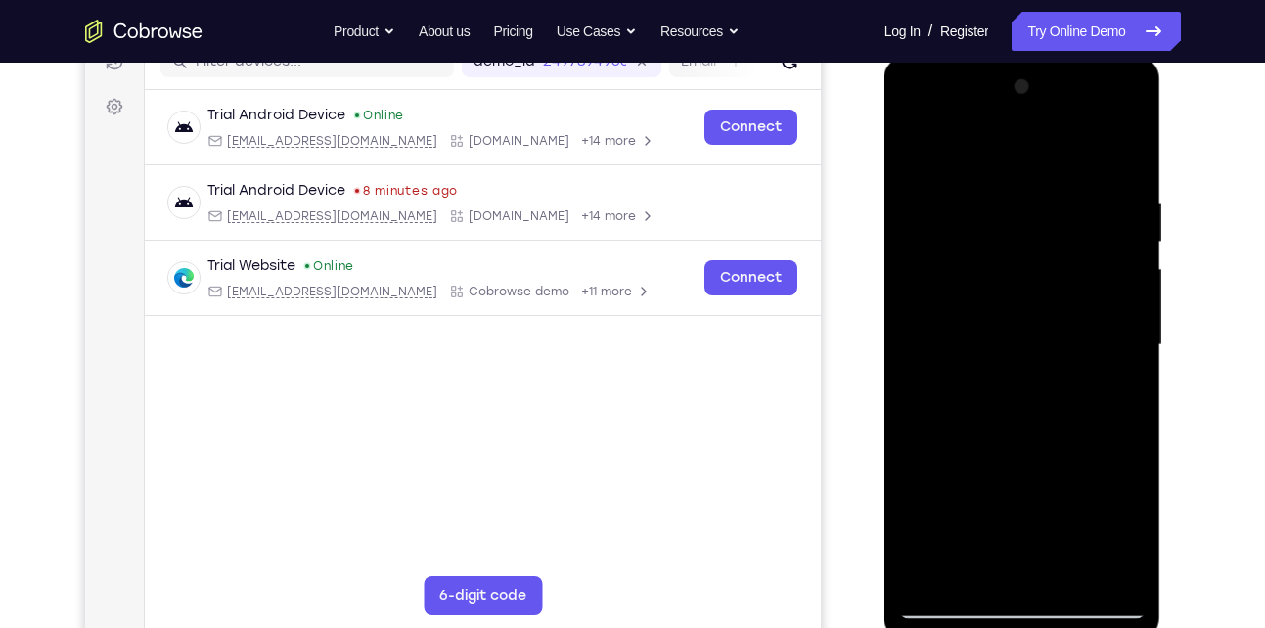
click at [1035, 203] on div at bounding box center [1022, 345] width 246 height 548
drag, startPoint x: 1035, startPoint y: 462, endPoint x: 1018, endPoint y: 204, distance: 257.8
click at [1018, 204] on div at bounding box center [1022, 345] width 246 height 548
drag, startPoint x: 1013, startPoint y: 450, endPoint x: 1001, endPoint y: 121, distance: 328.9
click at [1001, 121] on div at bounding box center [1022, 345] width 246 height 548
